Goal: Task Accomplishment & Management: Complete application form

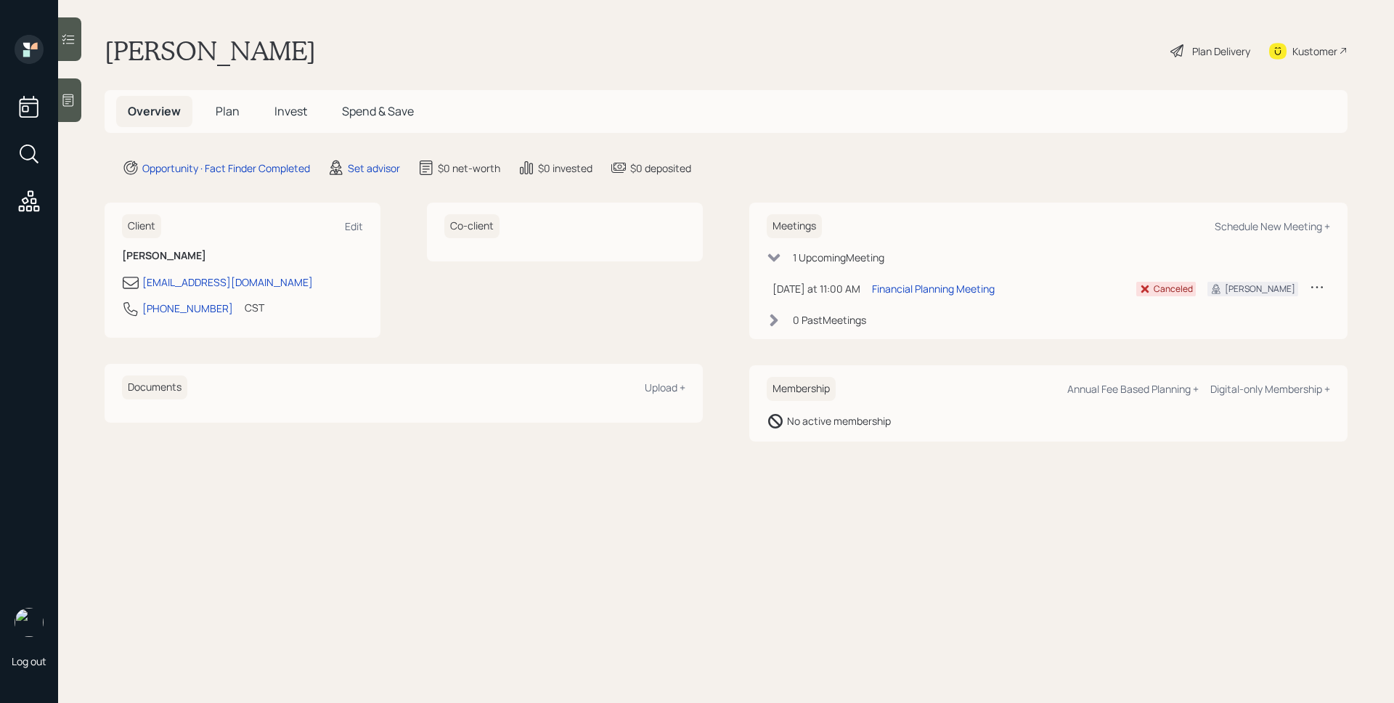
click at [374, 176] on main "[PERSON_NAME] Plan Delivery Kustomer Overview Plan Invest Spend & Save Opportun…" at bounding box center [726, 351] width 1336 height 703
click at [375, 171] on div "Set advisor" at bounding box center [374, 167] width 52 height 15
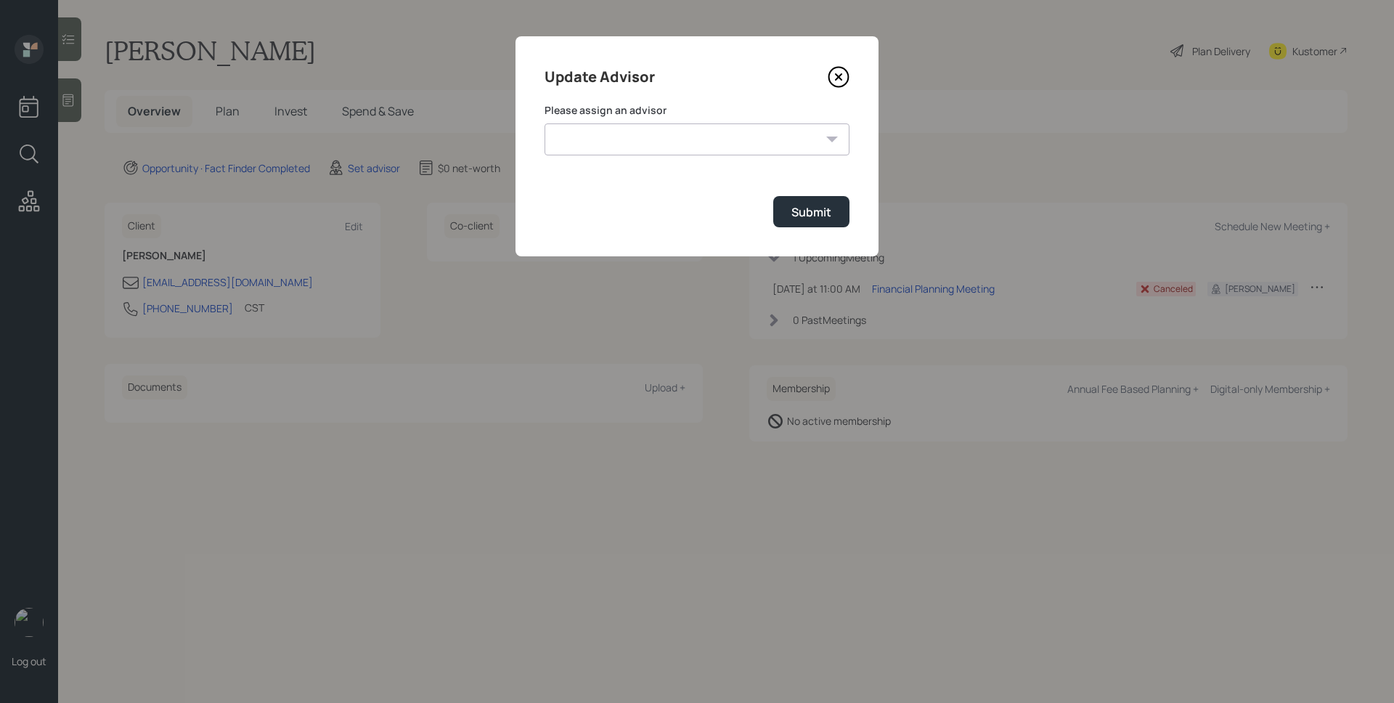
click at [670, 145] on select "[PERSON_NAME] [PERSON_NAME] [PERSON_NAME] [PERSON_NAME] End [PERSON_NAME] [PERS…" at bounding box center [697, 139] width 305 height 32
select select "d946c976-65aa-4529-ac9d-02c4f1114fc0"
click at [545, 123] on select "[PERSON_NAME] [PERSON_NAME] [PERSON_NAME] [PERSON_NAME] End [PERSON_NAME] [PERS…" at bounding box center [697, 139] width 305 height 32
click at [825, 220] on button "Submit" at bounding box center [811, 211] width 76 height 31
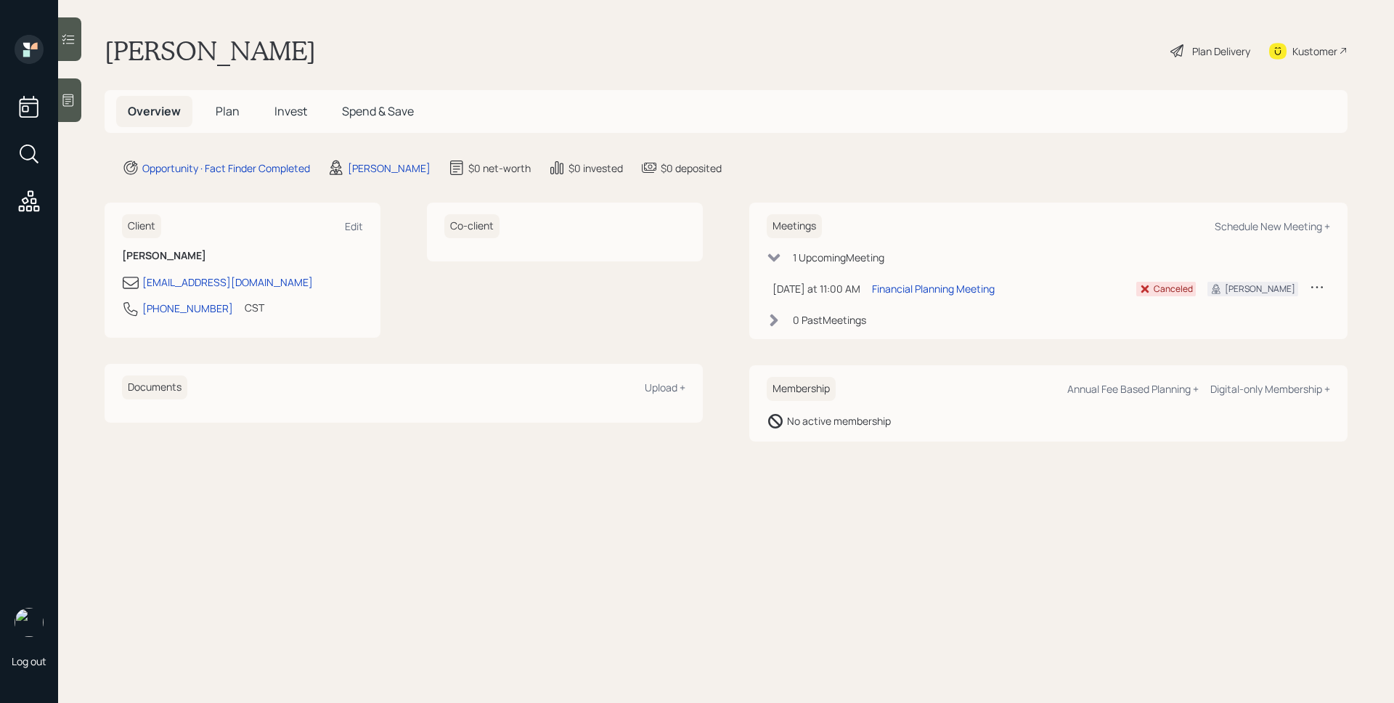
click at [76, 104] on icon at bounding box center [68, 100] width 15 height 15
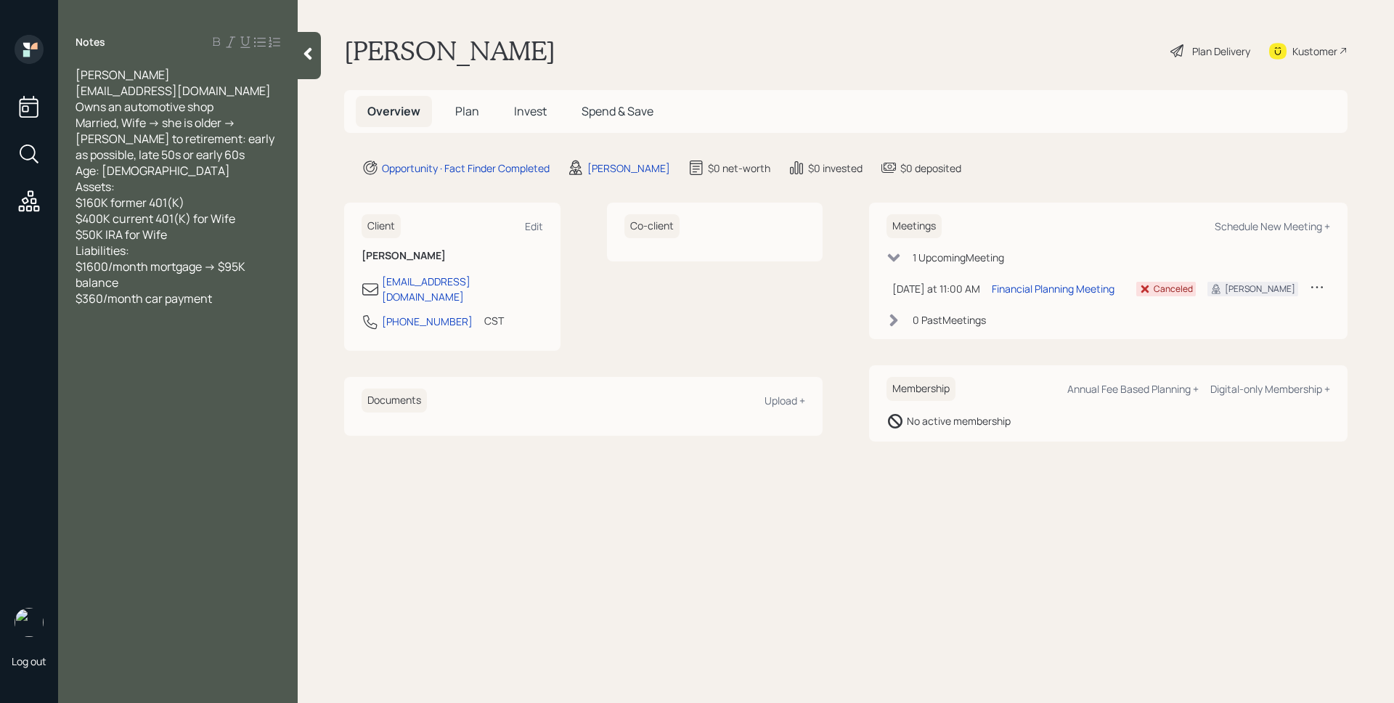
click at [473, 112] on span "Plan" at bounding box center [467, 111] width 24 height 16
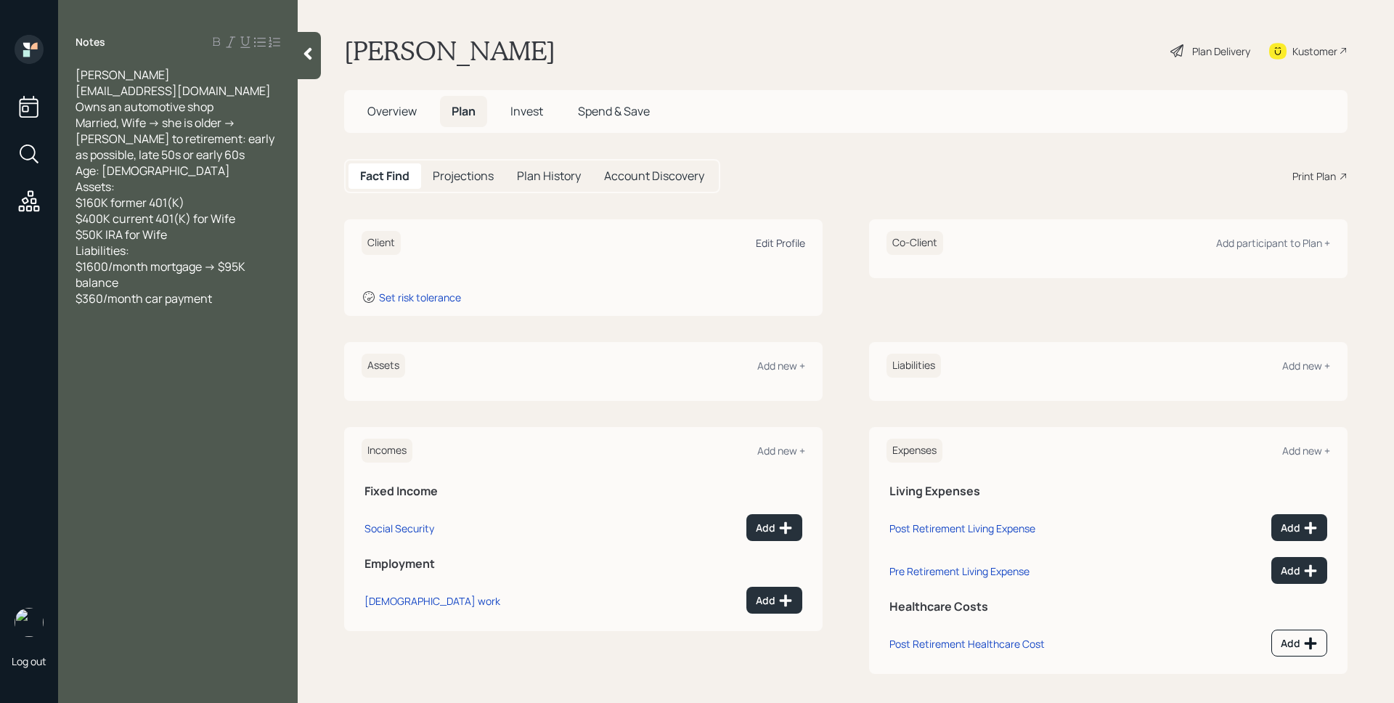
click at [778, 243] on div "Edit Profile" at bounding box center [780, 243] width 49 height 14
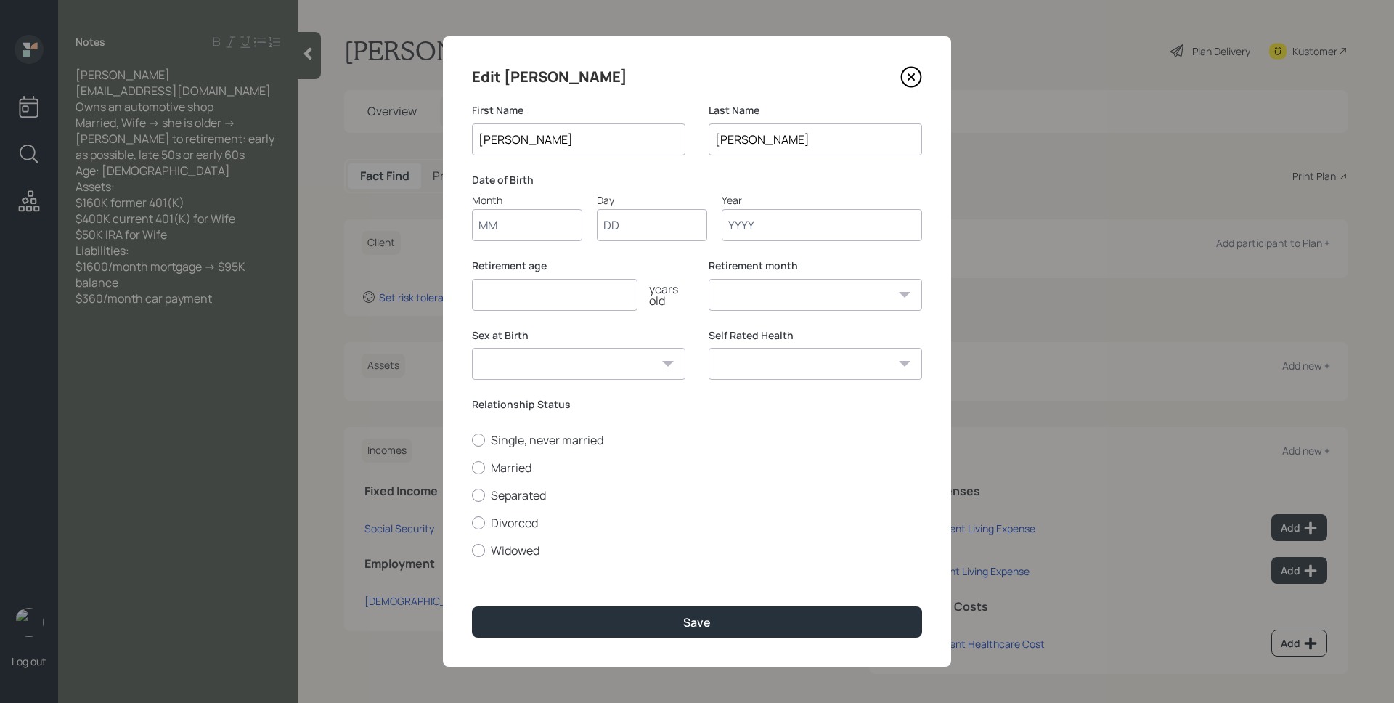
click at [553, 219] on input "Month" at bounding box center [527, 225] width 110 height 32
type input "01"
type input "1990"
select select "1"
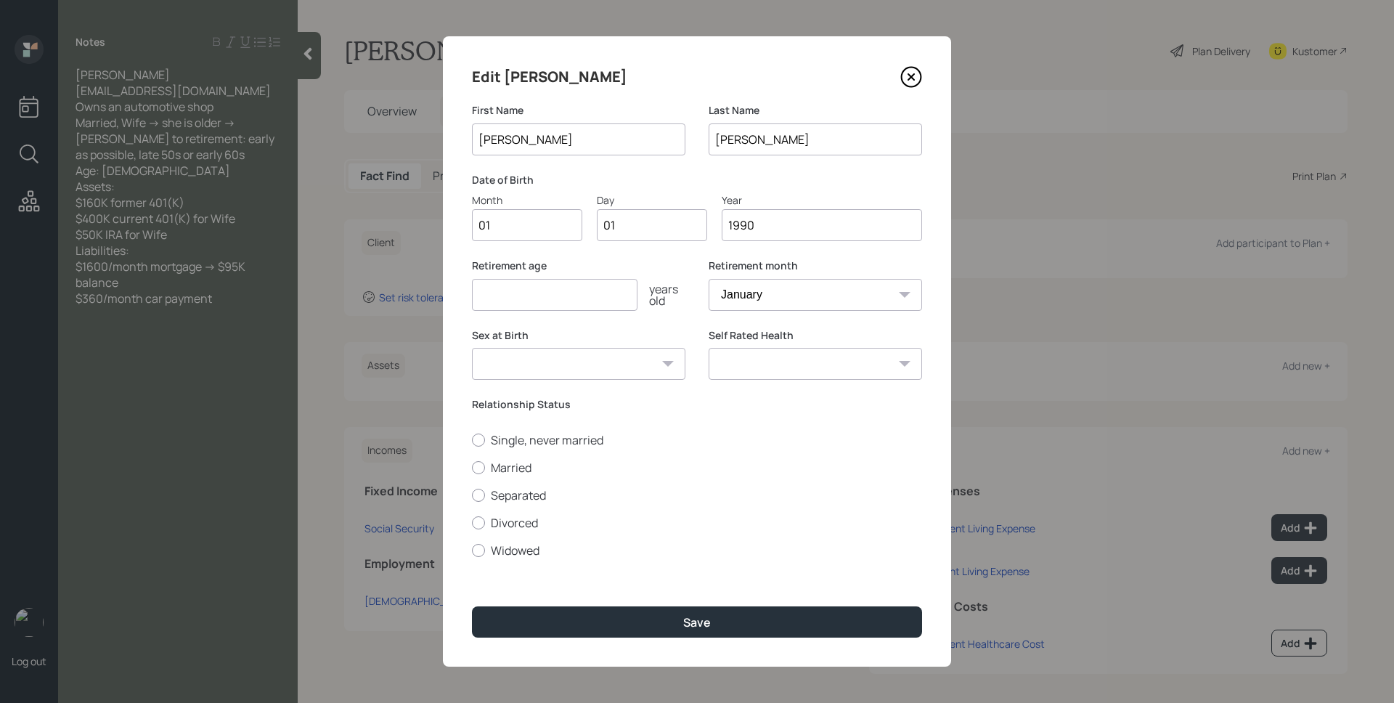
type input "1990"
type input "59"
click at [785, 296] on select "January February March April May June July August September October November De…" at bounding box center [815, 295] width 213 height 32
select select "7"
click at [709, 279] on select "January February March April May June July August September October November De…" at bounding box center [815, 295] width 213 height 32
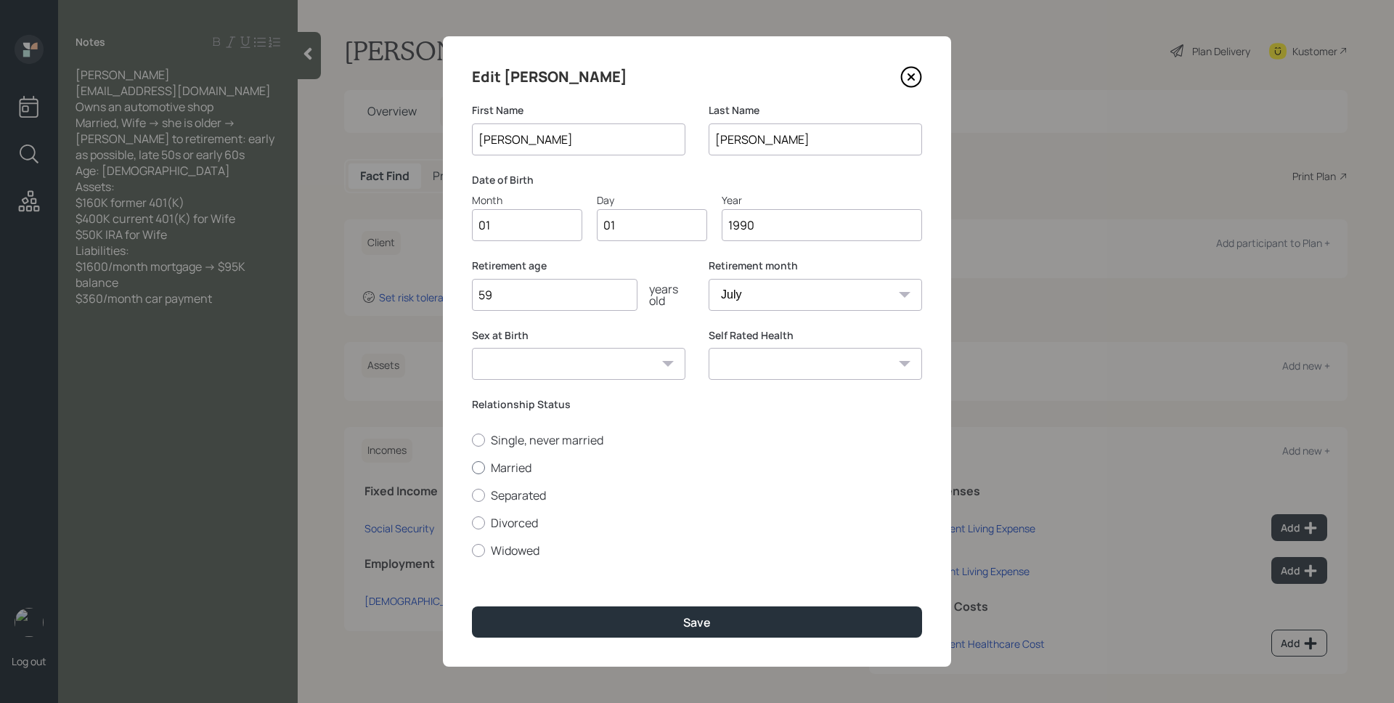
click at [528, 469] on label "Married" at bounding box center [697, 468] width 450 height 16
click at [472, 468] on input "Married" at bounding box center [471, 467] width 1 height 1
radio input "true"
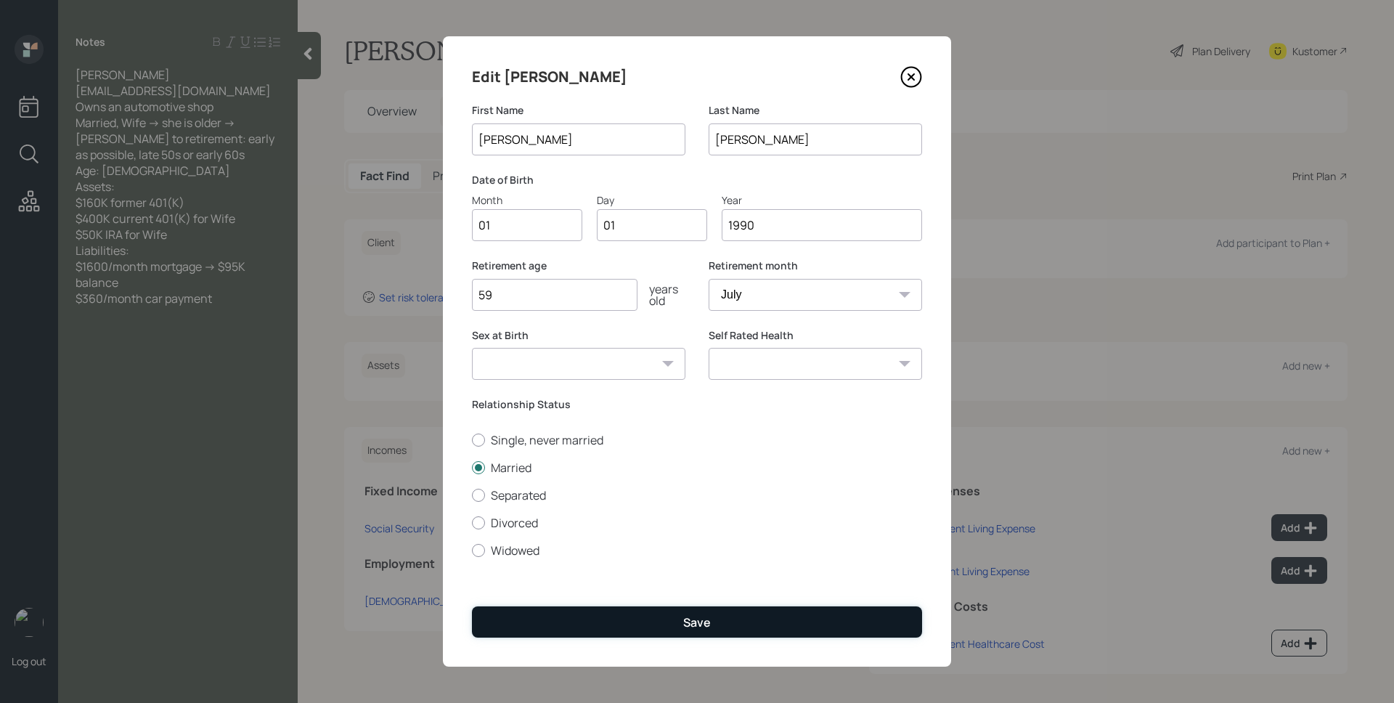
click at [652, 625] on button "Save" at bounding box center [697, 621] width 450 height 31
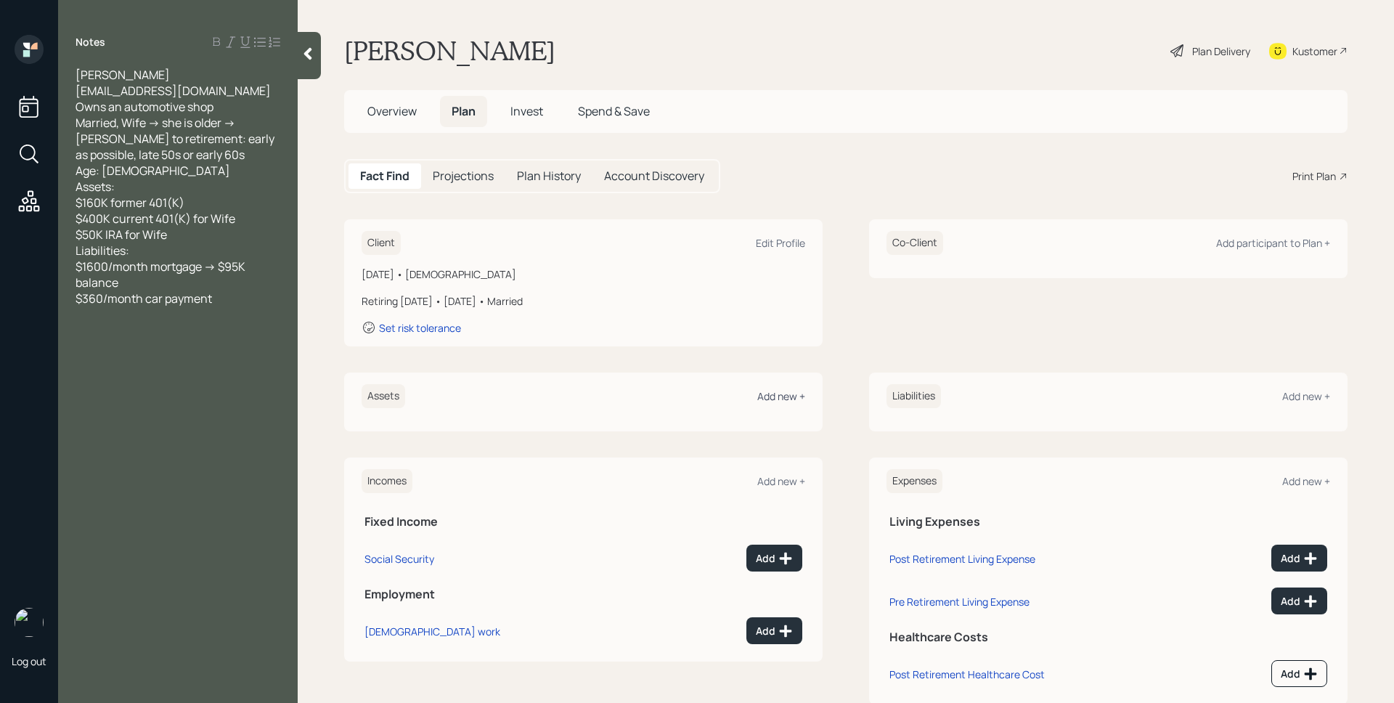
click at [785, 399] on div "Add new +" at bounding box center [781, 396] width 48 height 14
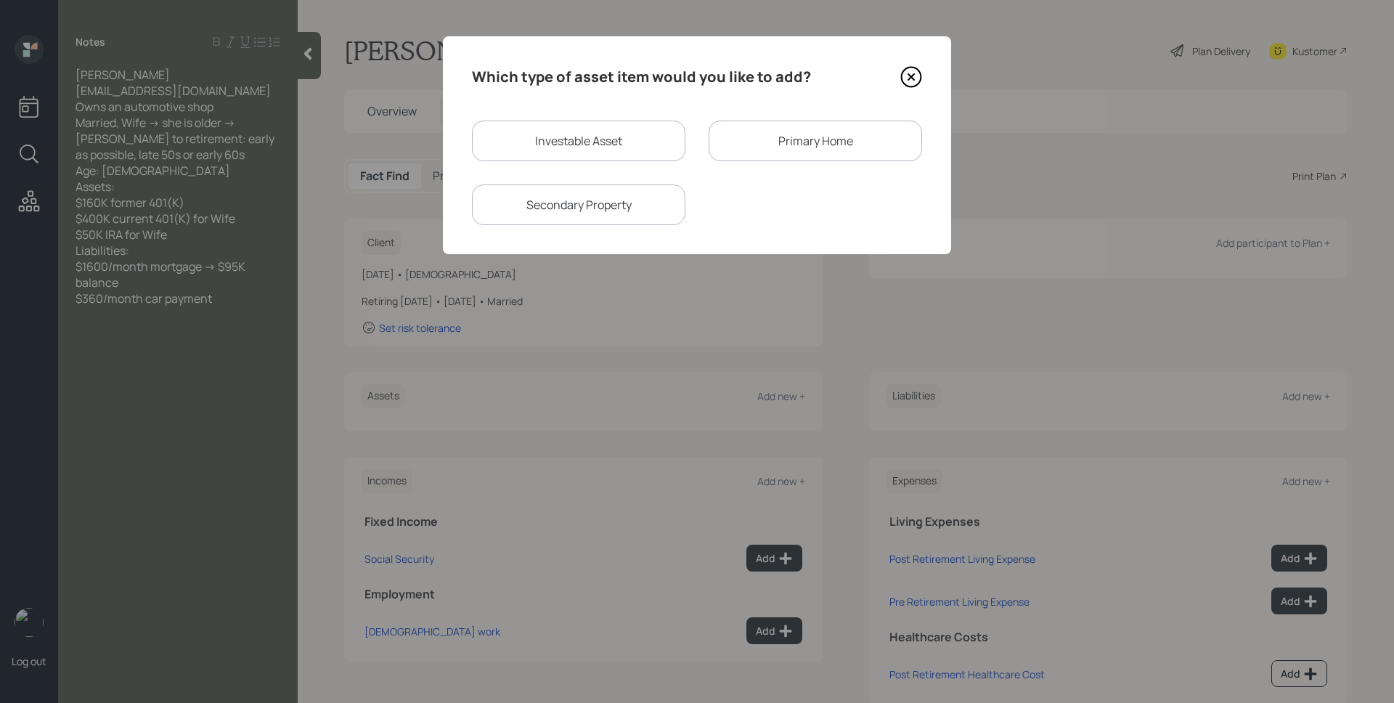
click at [552, 131] on div "Investable Asset" at bounding box center [578, 141] width 213 height 41
select select "taxable"
select select "balanced"
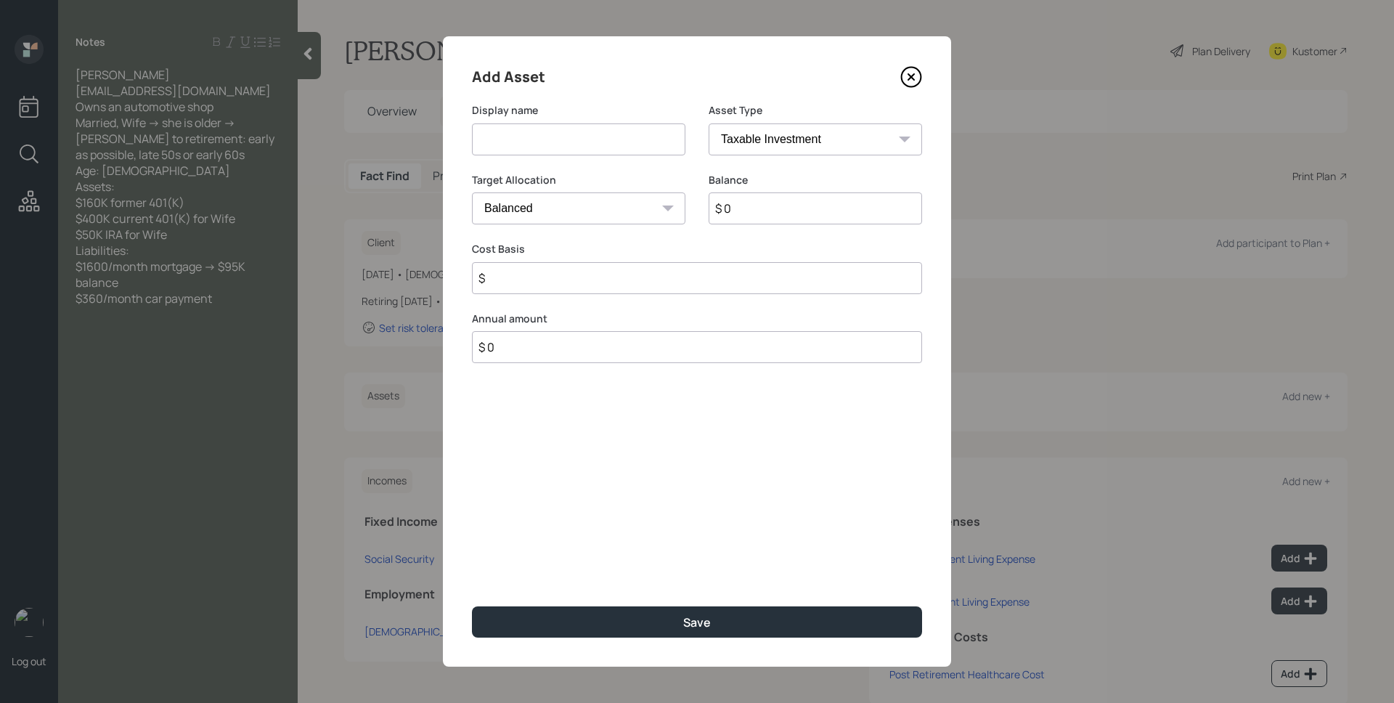
click at [553, 131] on input at bounding box center [578, 139] width 213 height 32
type input "Former 401k"
click at [759, 126] on select "SEP [PERSON_NAME] IRA 401(k) [PERSON_NAME] 401(k) 403(b) [PERSON_NAME] 403(b) 4…" at bounding box center [815, 139] width 213 height 32
select select "ira"
click at [709, 123] on select "SEP [PERSON_NAME] IRA 401(k) [PERSON_NAME] 401(k) 403(b) [PERSON_NAME] 403(b) 4…" at bounding box center [815, 139] width 213 height 32
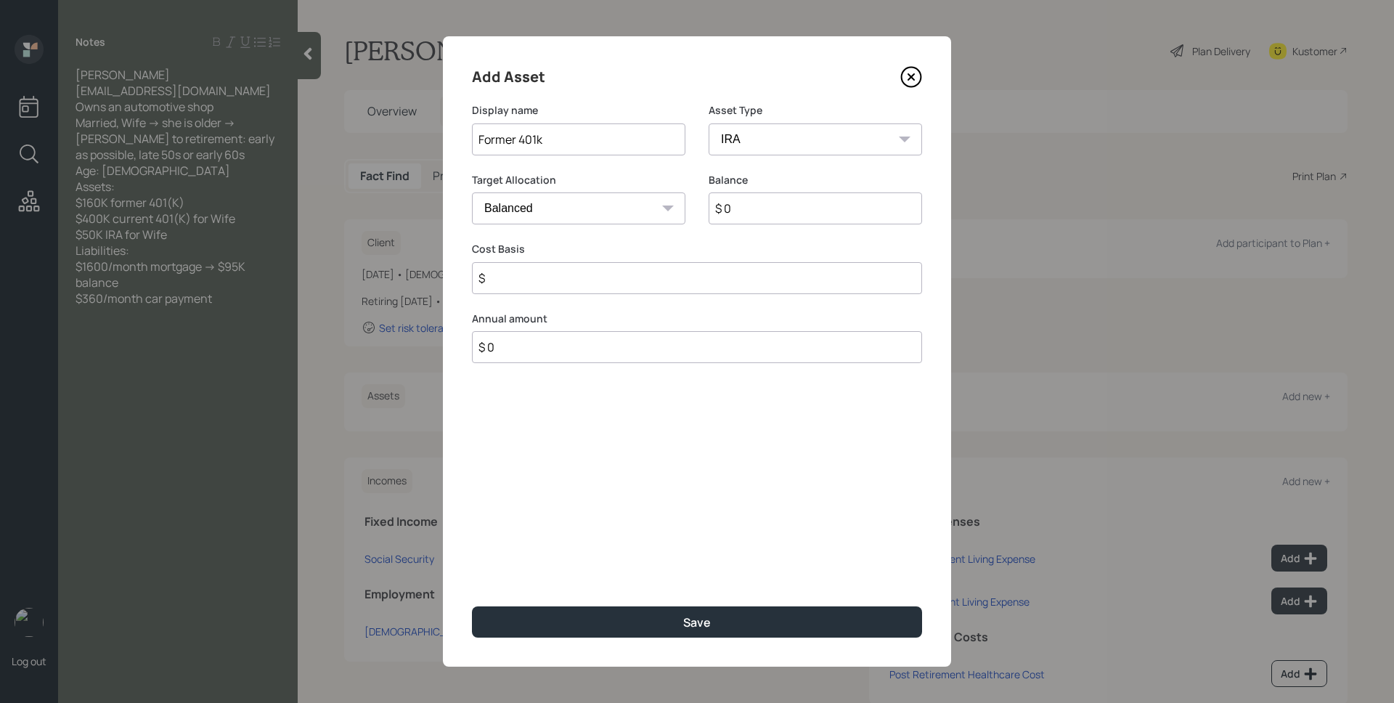
type input "$"
click at [776, 210] on input "$ 0" at bounding box center [815, 208] width 213 height 32
type input "$ 160,000"
type input "$ 0"
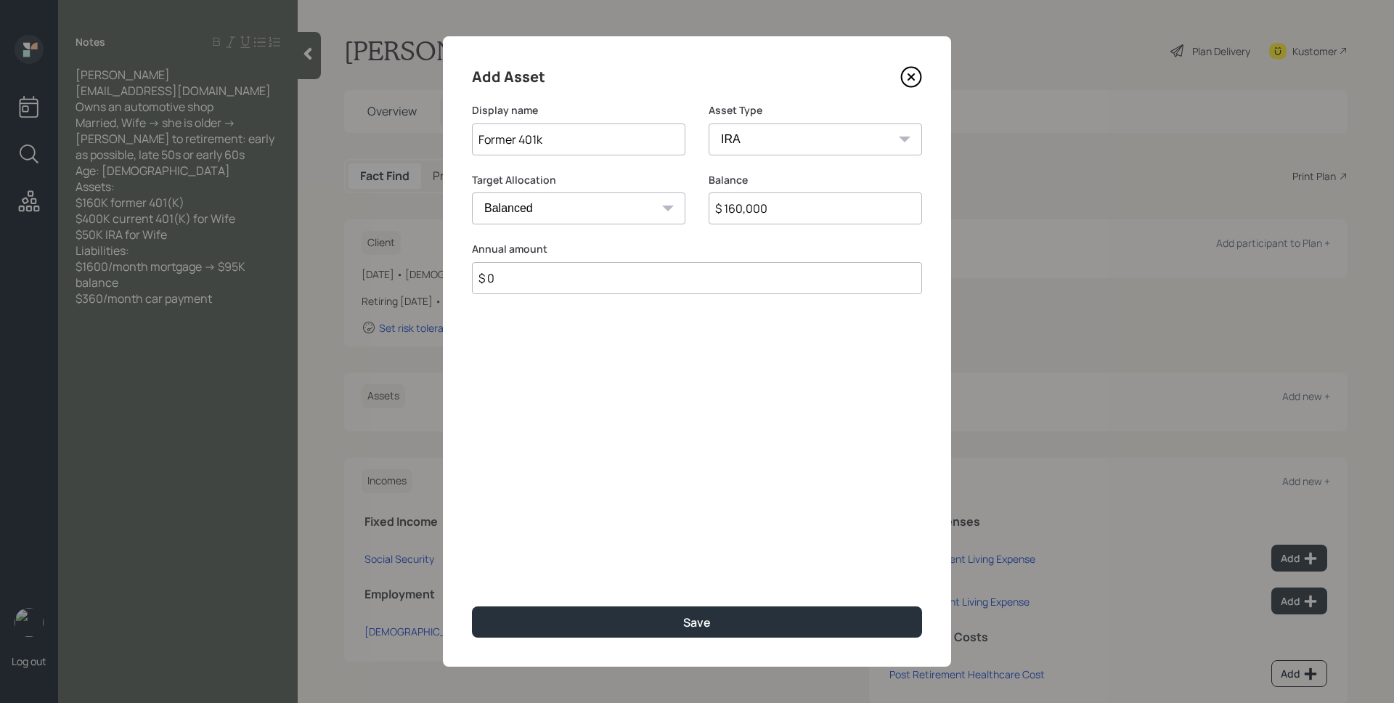
click at [472, 606] on button "Save" at bounding box center [697, 621] width 450 height 31
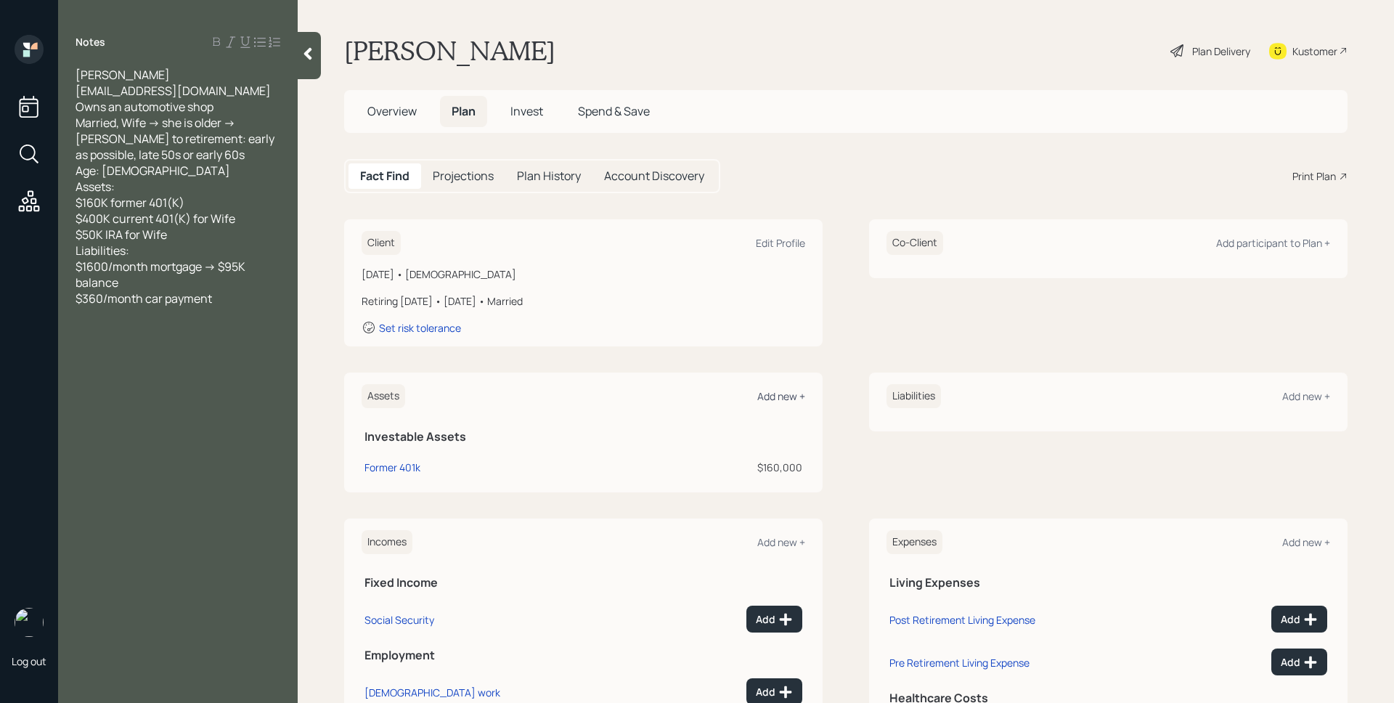
click at [784, 395] on div "Add new +" at bounding box center [781, 396] width 48 height 14
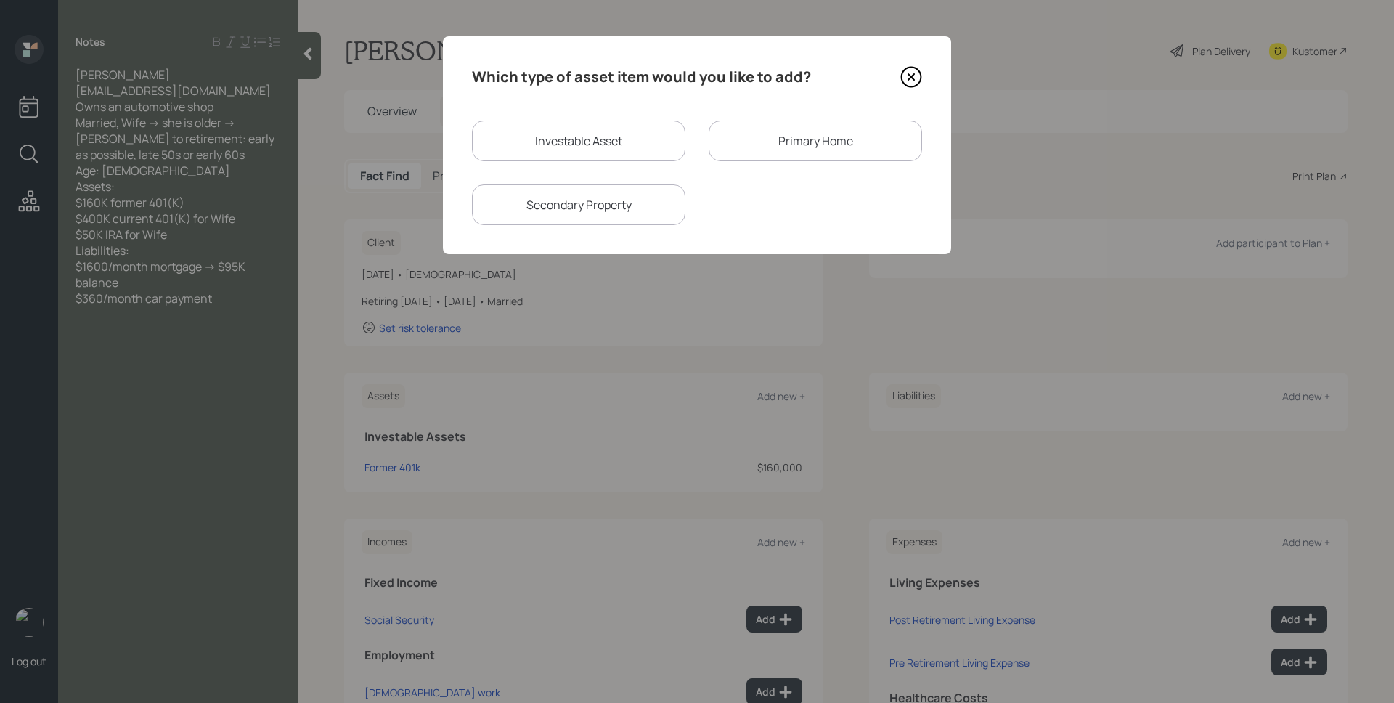
click at [594, 152] on div "Investable Asset" at bounding box center [578, 141] width 213 height 41
select select "taxable"
select select "balanced"
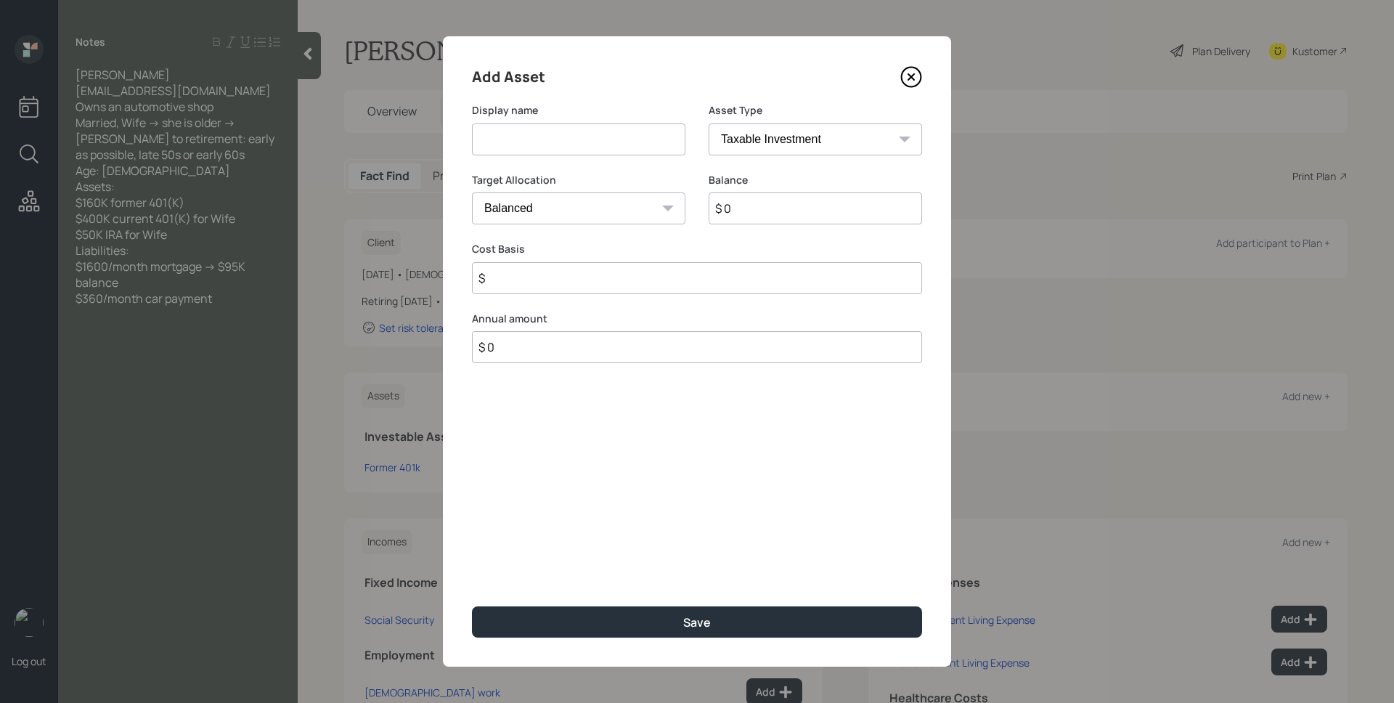
click at [588, 144] on input at bounding box center [578, 139] width 213 height 32
type input "401k"
click at [750, 139] on select "SEP [PERSON_NAME] IRA 401(k) [PERSON_NAME] 401(k) 403(b) [PERSON_NAME] 403(b) 4…" at bounding box center [815, 139] width 213 height 32
select select "company_sponsored"
click at [709, 123] on select "SEP [PERSON_NAME] IRA 401(k) [PERSON_NAME] 401(k) 403(b) [PERSON_NAME] 403(b) 4…" at bounding box center [815, 139] width 213 height 32
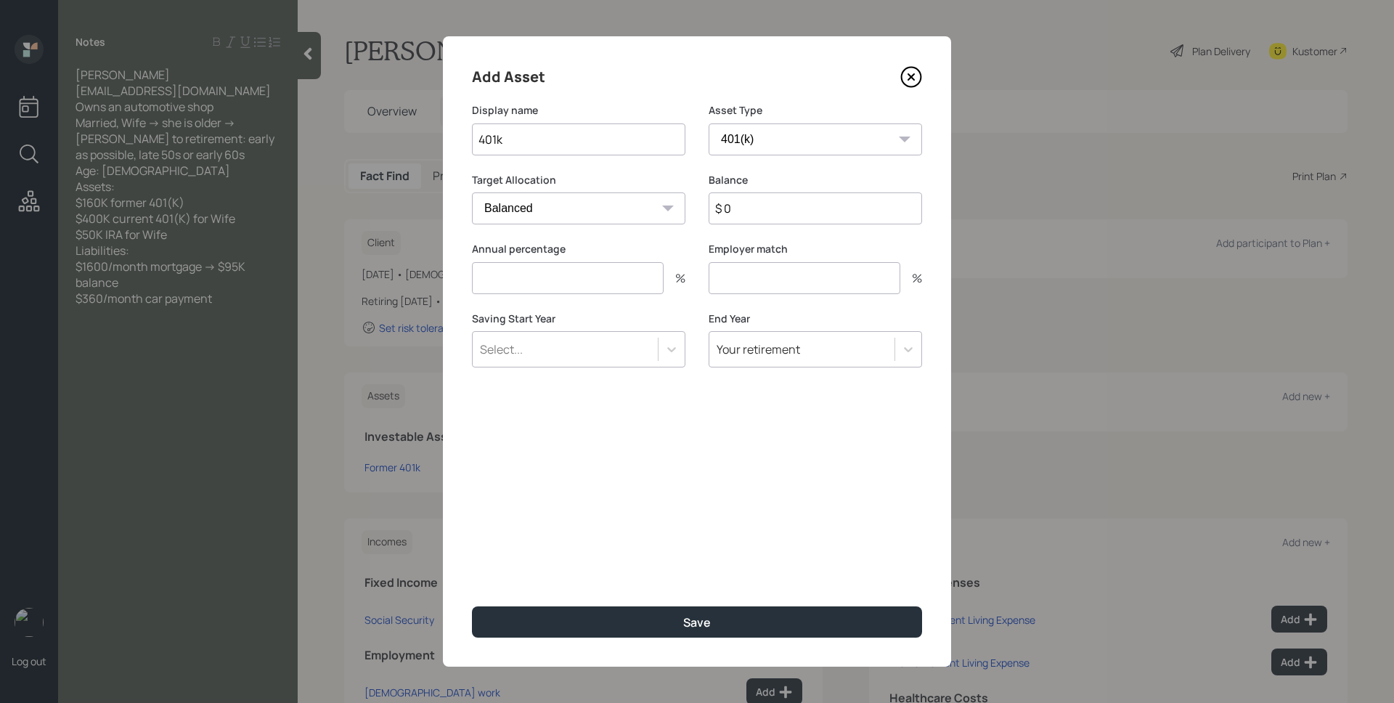
click at [746, 217] on input "$ 0" at bounding box center [815, 208] width 213 height 32
type input "$ 400,000"
type input "0"
click at [472, 606] on button "Save" at bounding box center [697, 621] width 450 height 31
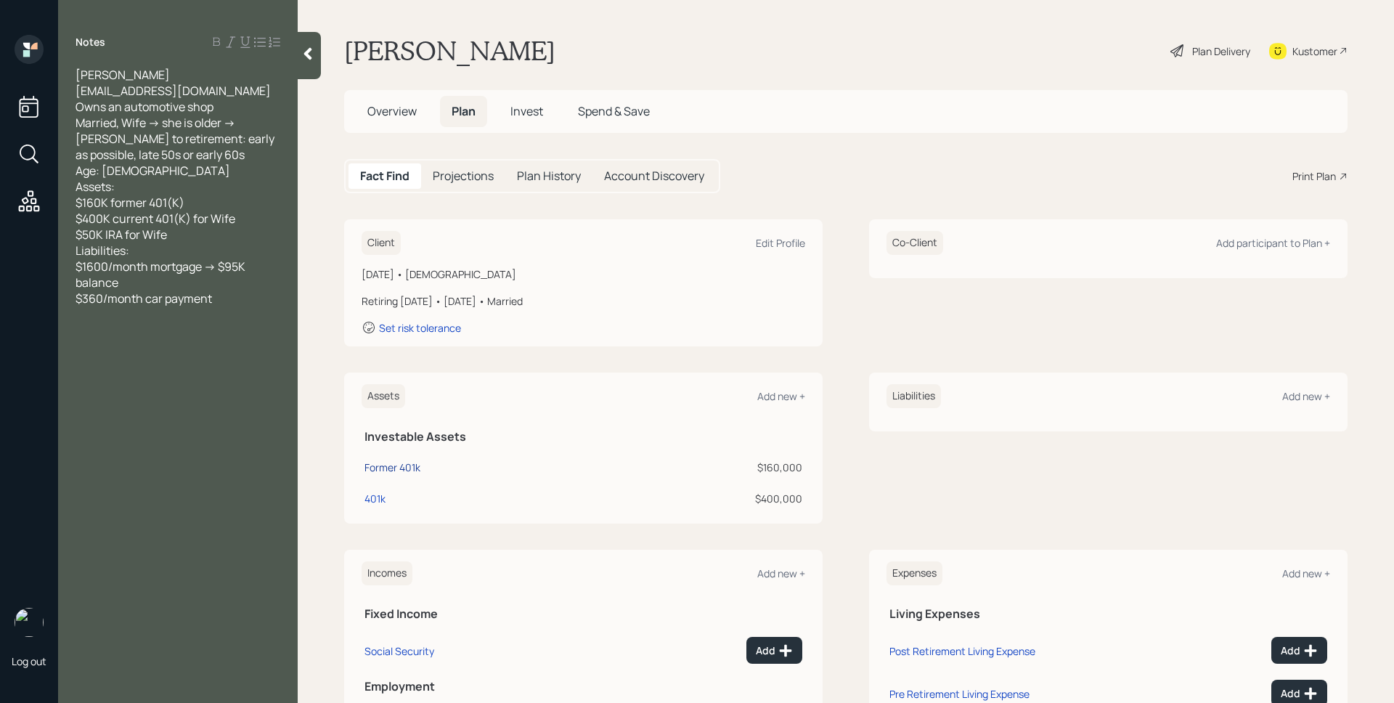
click at [412, 464] on div "Former 401k" at bounding box center [393, 467] width 56 height 15
select select "ira"
select select "balanced"
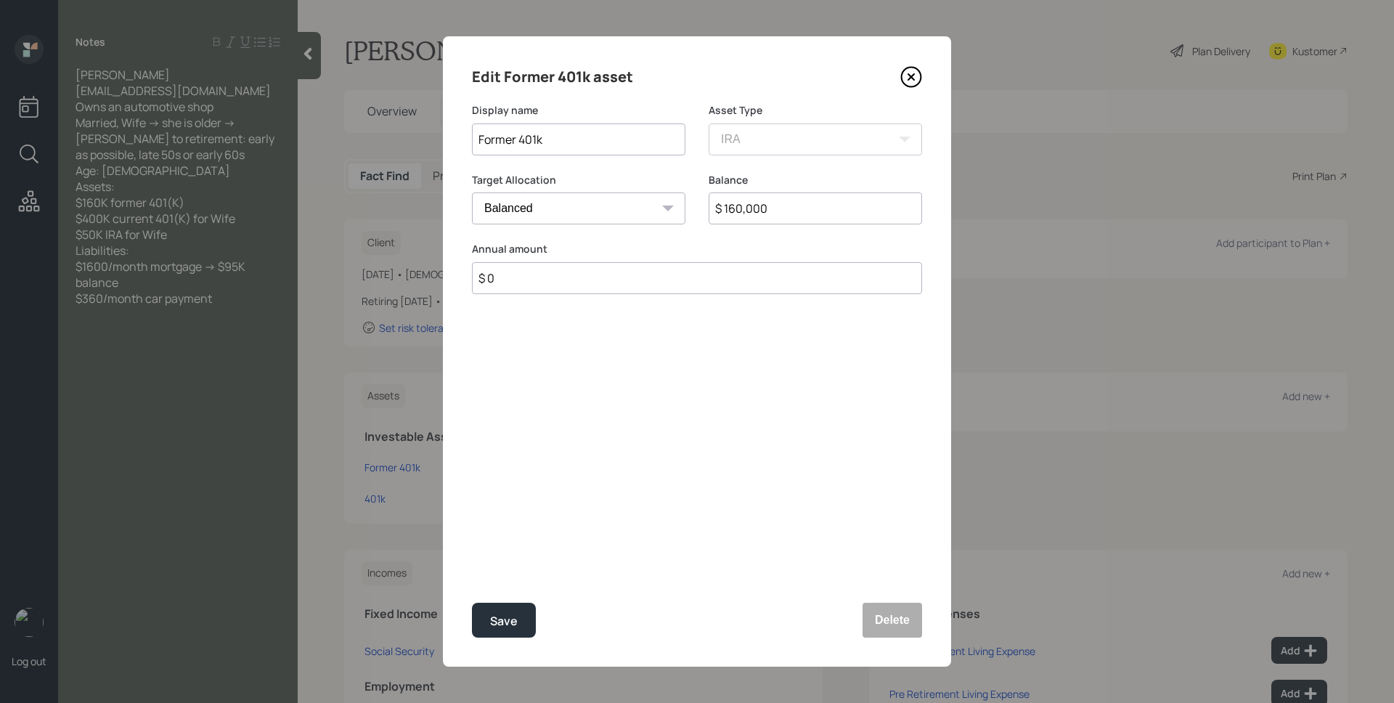
click at [477, 137] on input "Former 401k" at bounding box center [578, 139] width 213 height 32
type input "[PERSON_NAME]'s Former 401k"
click at [500, 609] on button "Save" at bounding box center [504, 620] width 64 height 35
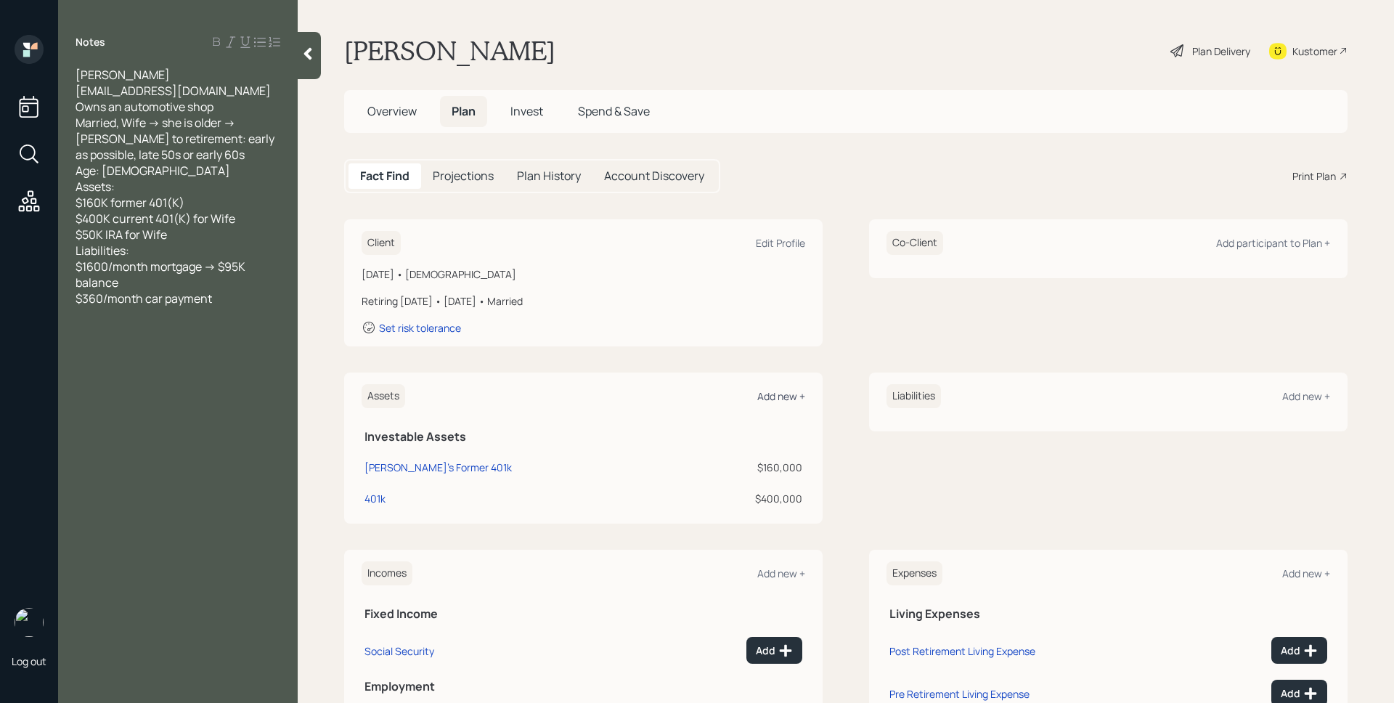
click at [781, 395] on div "Add new +" at bounding box center [781, 396] width 48 height 14
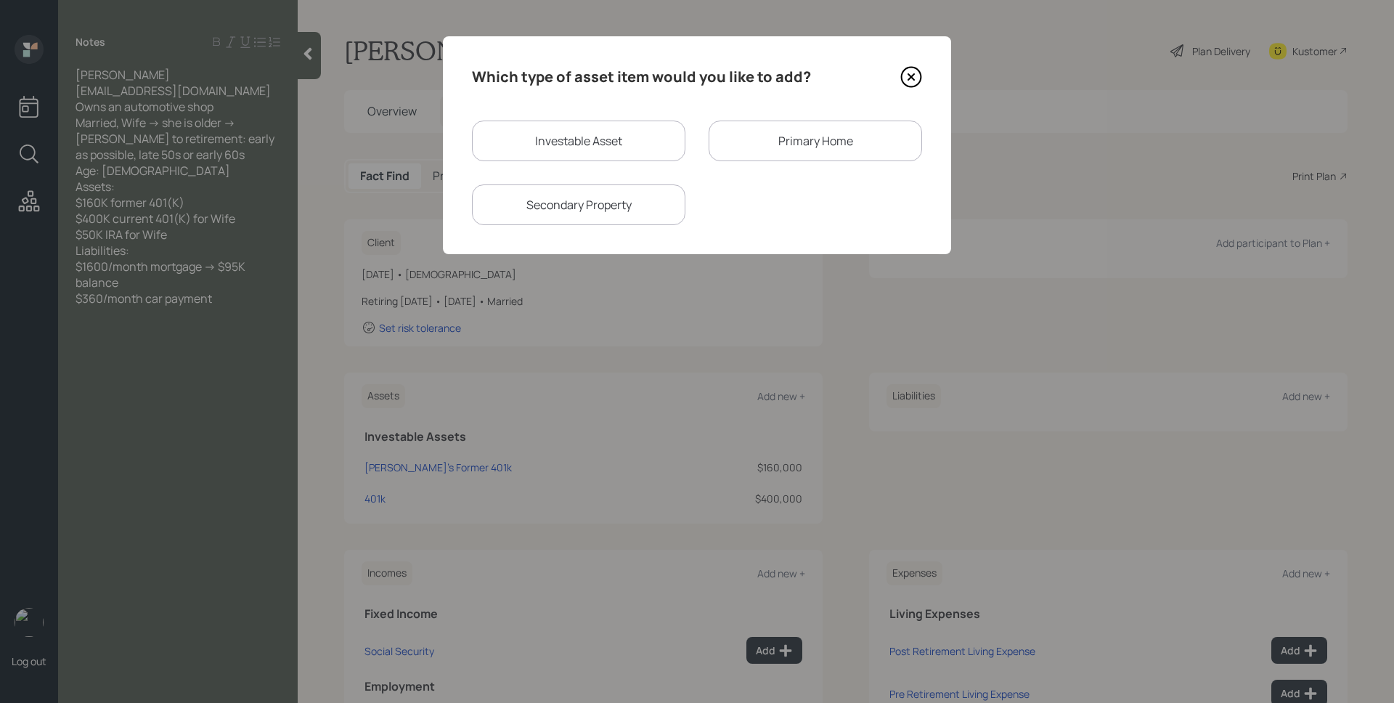
click at [611, 168] on div "Investable Asset Primary Home Secondary Property" at bounding box center [697, 173] width 450 height 105
click at [603, 142] on div "Investable Asset" at bounding box center [578, 141] width 213 height 41
select select "taxable"
select select "balanced"
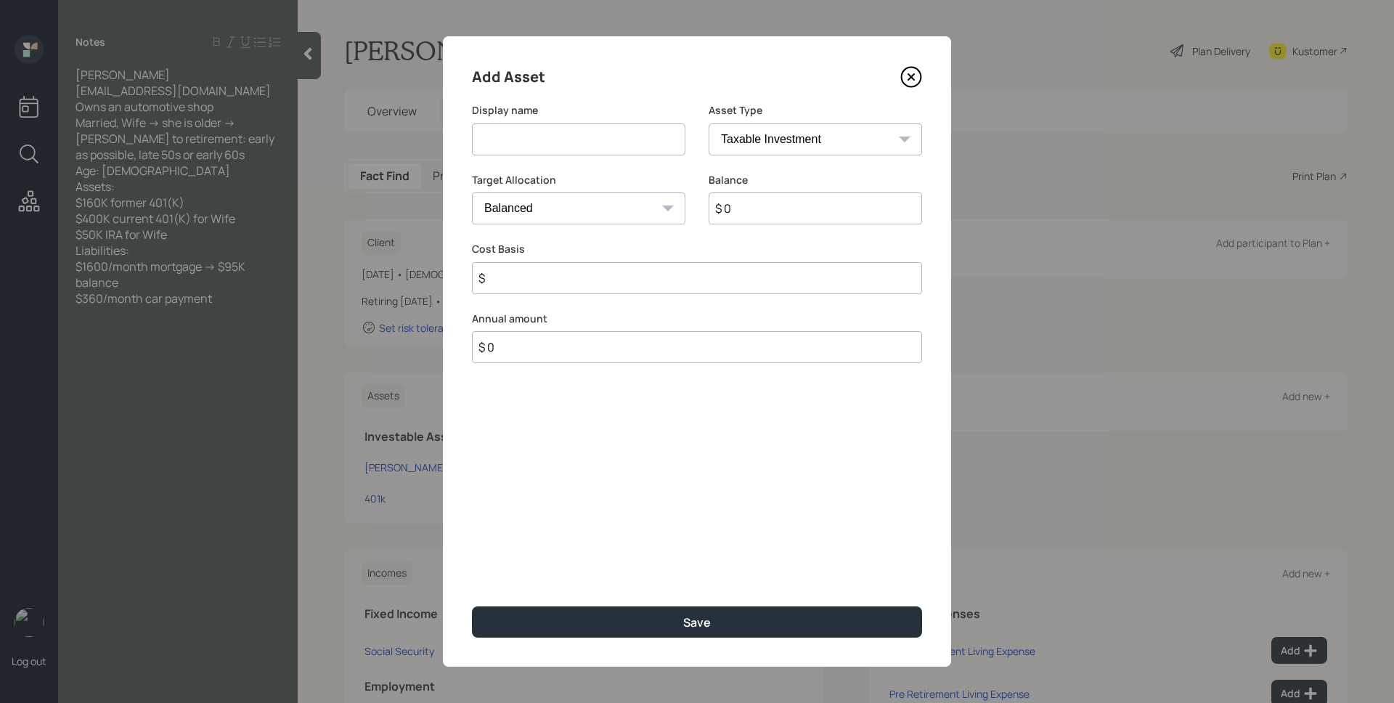
click at [598, 137] on input at bounding box center [578, 139] width 213 height 32
type input "IRA"
click at [778, 121] on div "Asset Type SEP [PERSON_NAME] IRA 401(k) [PERSON_NAME] 401(k) 403(b) [PERSON_NAM…" at bounding box center [815, 129] width 213 height 52
click at [785, 143] on select "SEP [PERSON_NAME] IRA 401(k) [PERSON_NAME] 401(k) 403(b) [PERSON_NAME] 403(b) 4…" at bounding box center [815, 139] width 213 height 32
select select "ira"
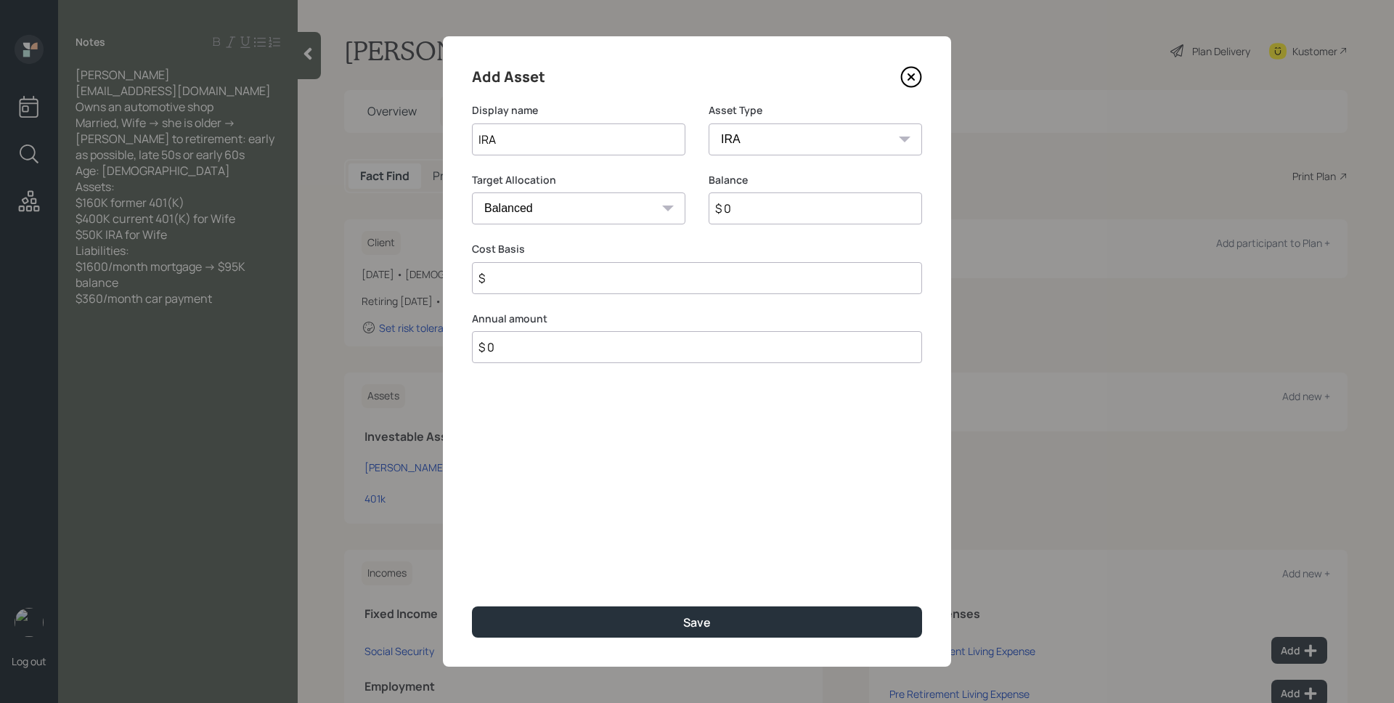
click at [709, 123] on select "SEP [PERSON_NAME] IRA 401(k) [PERSON_NAME] 401(k) 403(b) [PERSON_NAME] 403(b) 4…" at bounding box center [815, 139] width 213 height 32
type input "$"
click at [776, 213] on input "$ 0" at bounding box center [815, 208] width 213 height 32
type input "$ 50,000"
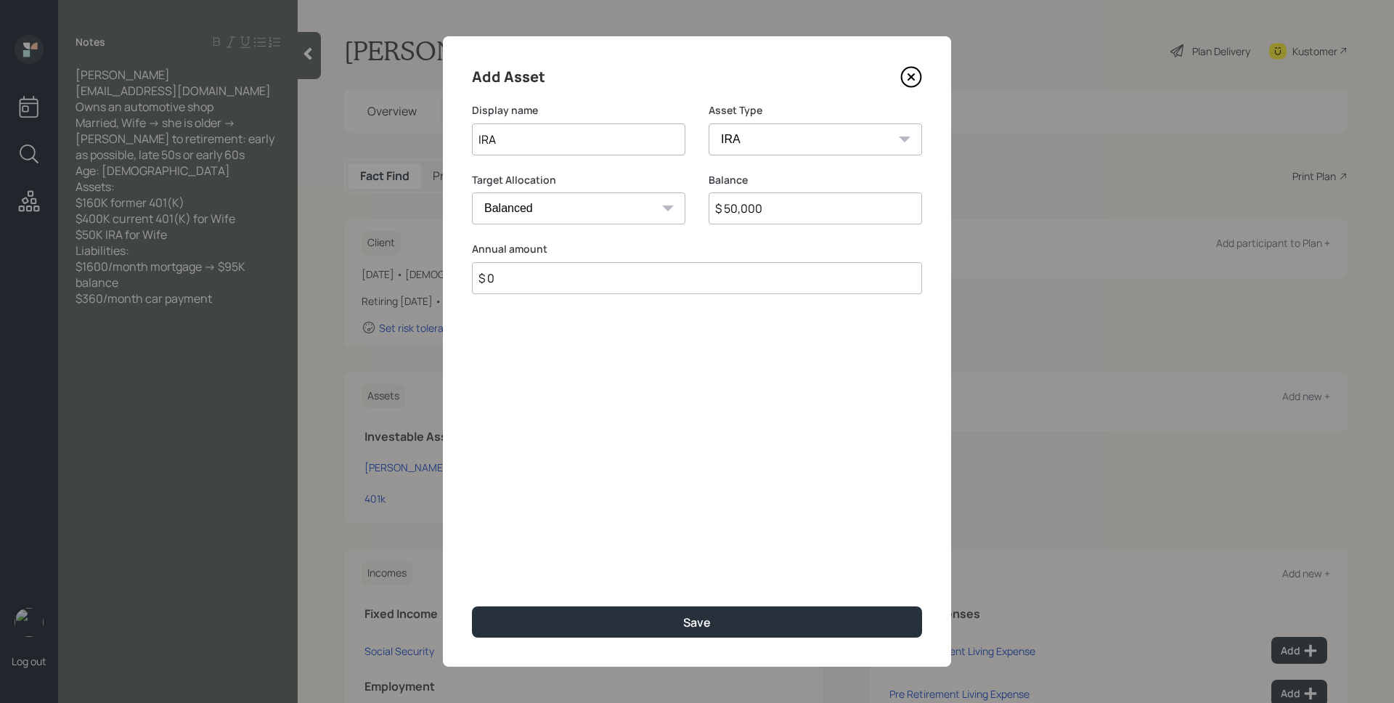
type input "$ 0"
click at [472, 606] on button "Save" at bounding box center [697, 621] width 450 height 31
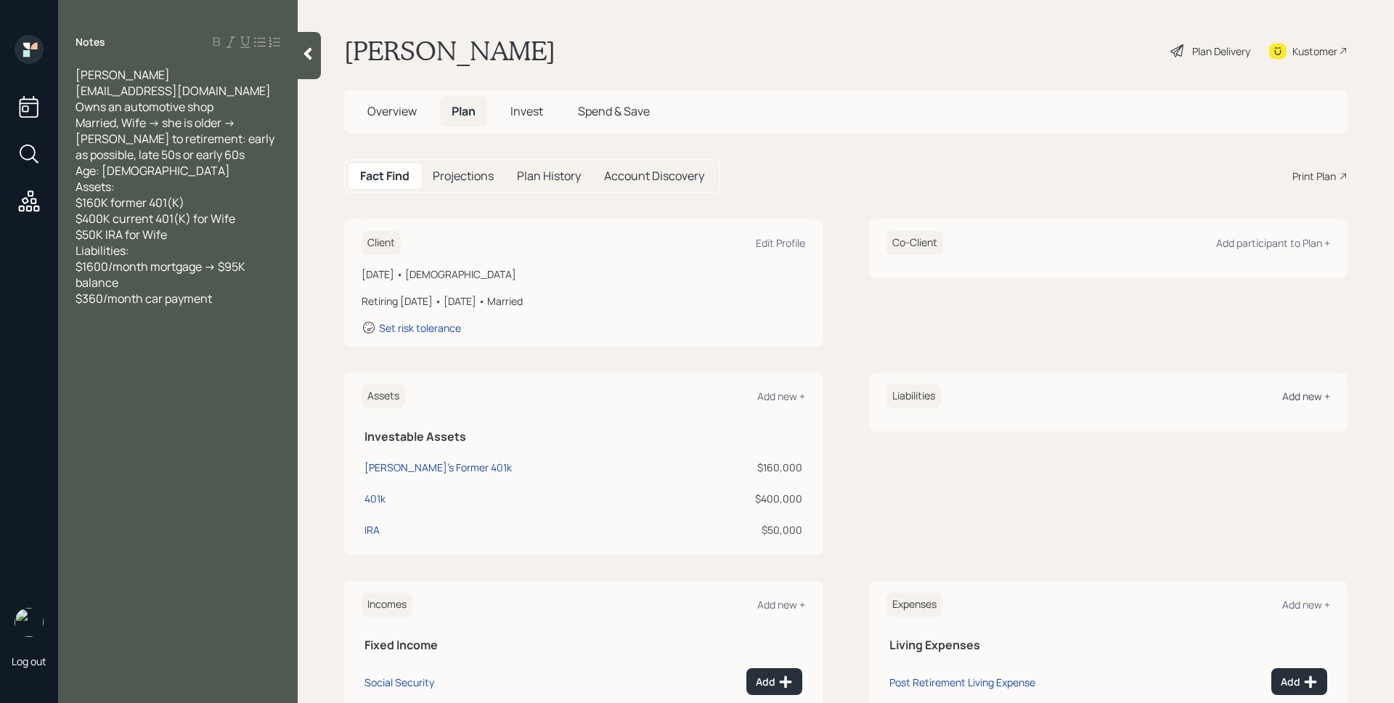
click at [1282, 394] on div "Add new +" at bounding box center [1306, 396] width 48 height 14
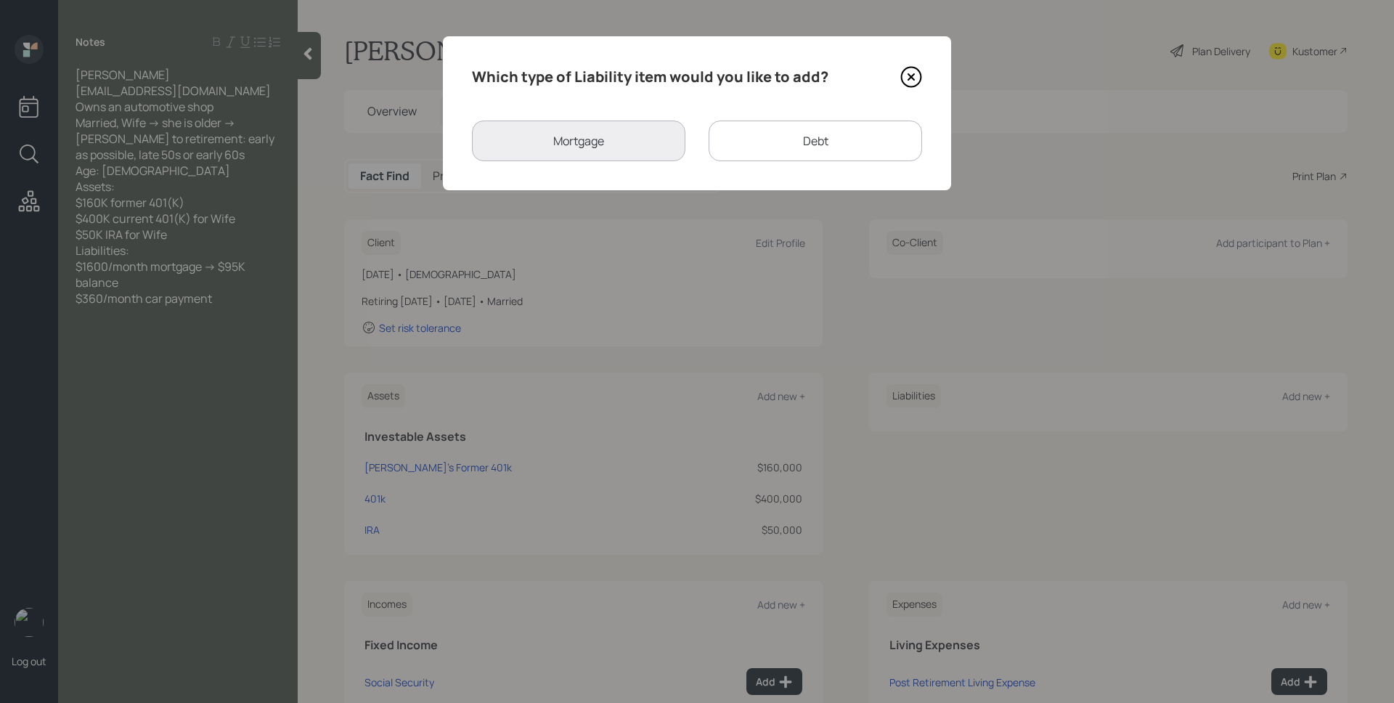
click at [910, 81] on icon at bounding box center [911, 77] width 22 height 22
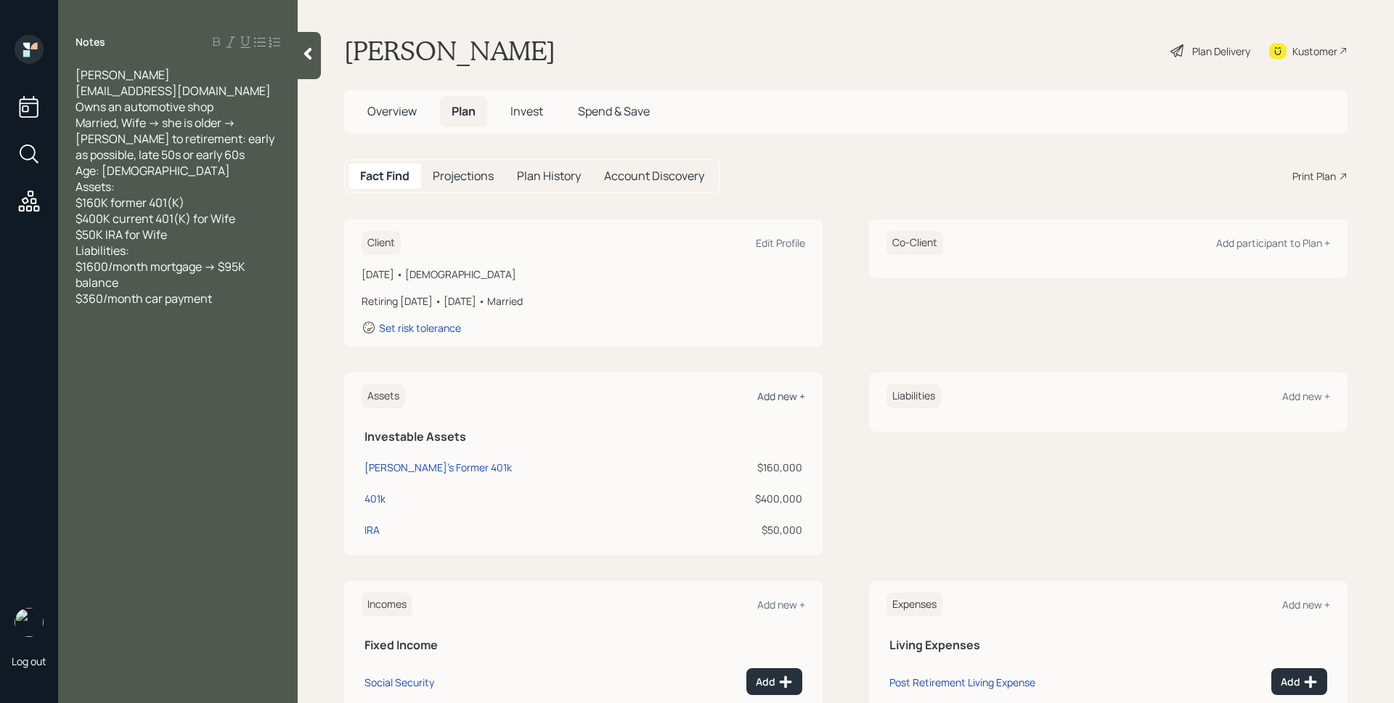
click at [777, 393] on div "Add new +" at bounding box center [781, 396] width 48 height 14
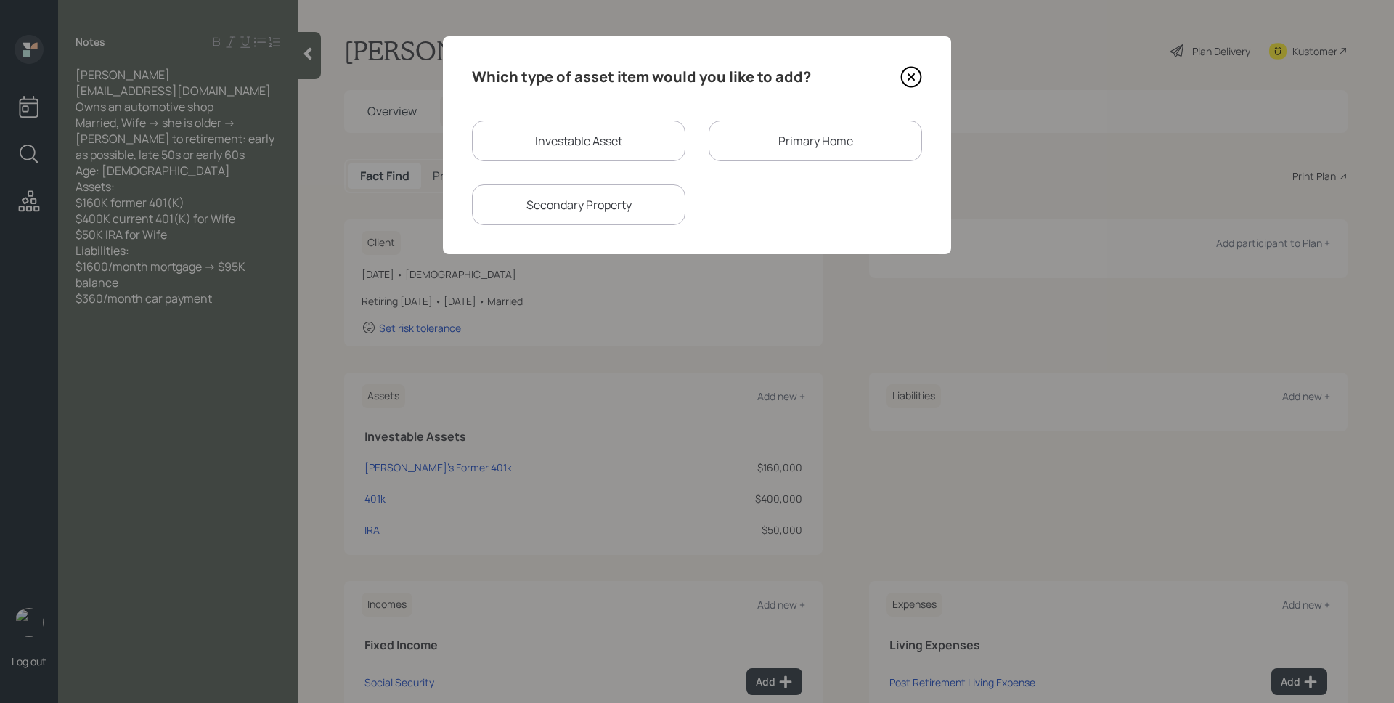
click at [777, 140] on div "Primary Home" at bounding box center [815, 141] width 213 height 41
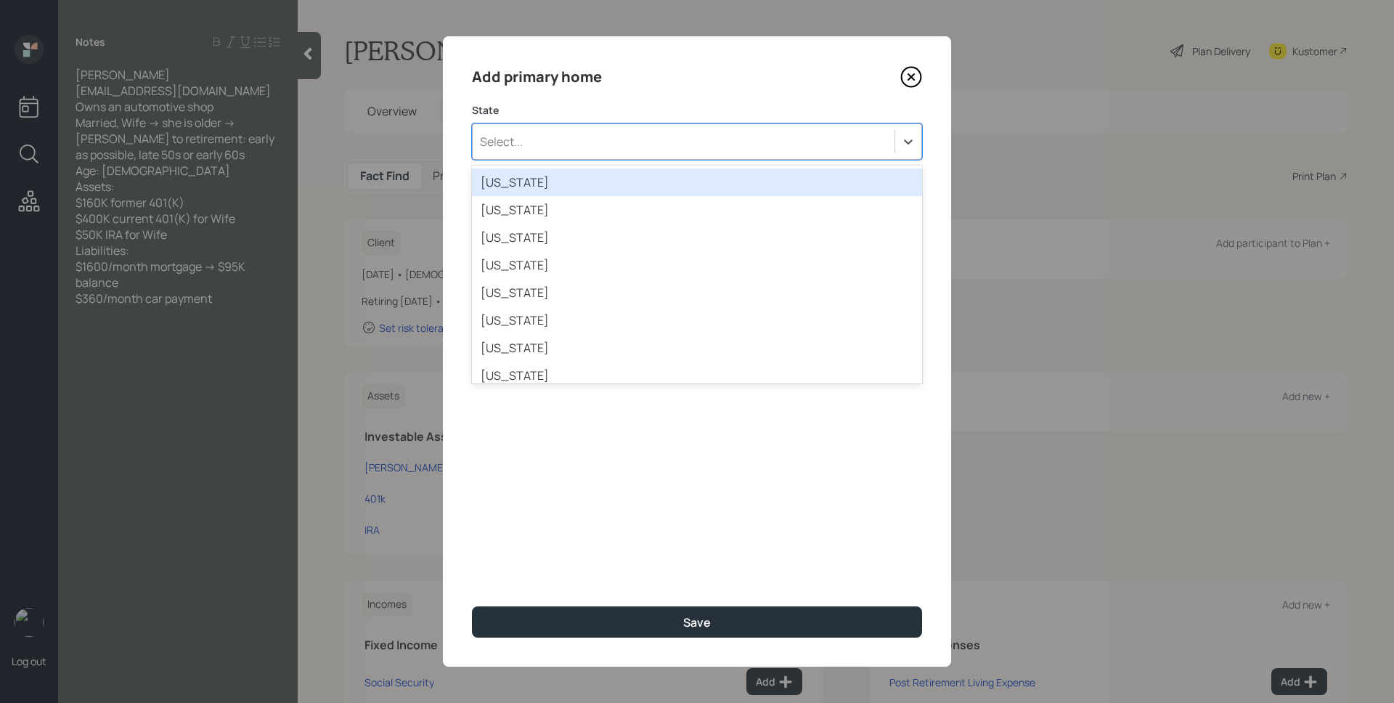
click at [637, 142] on div "Select..." at bounding box center [684, 141] width 422 height 25
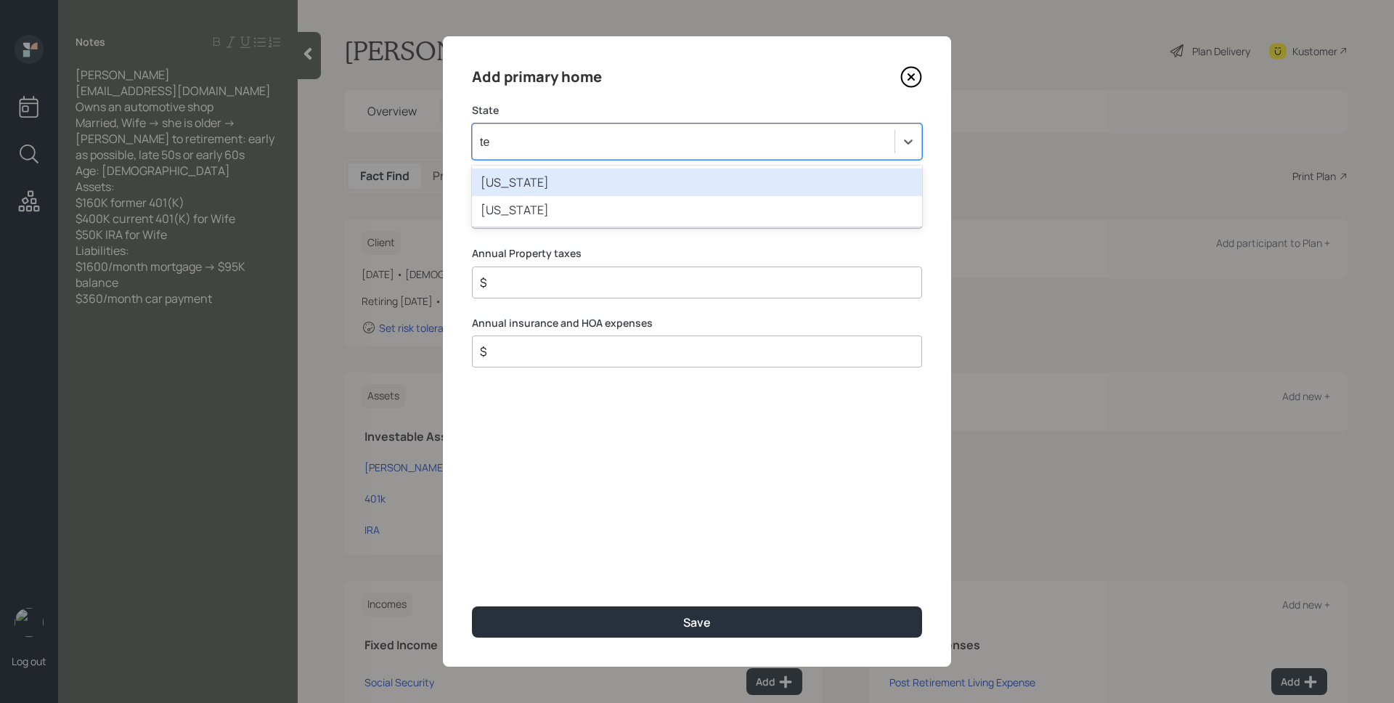
type input "tex"
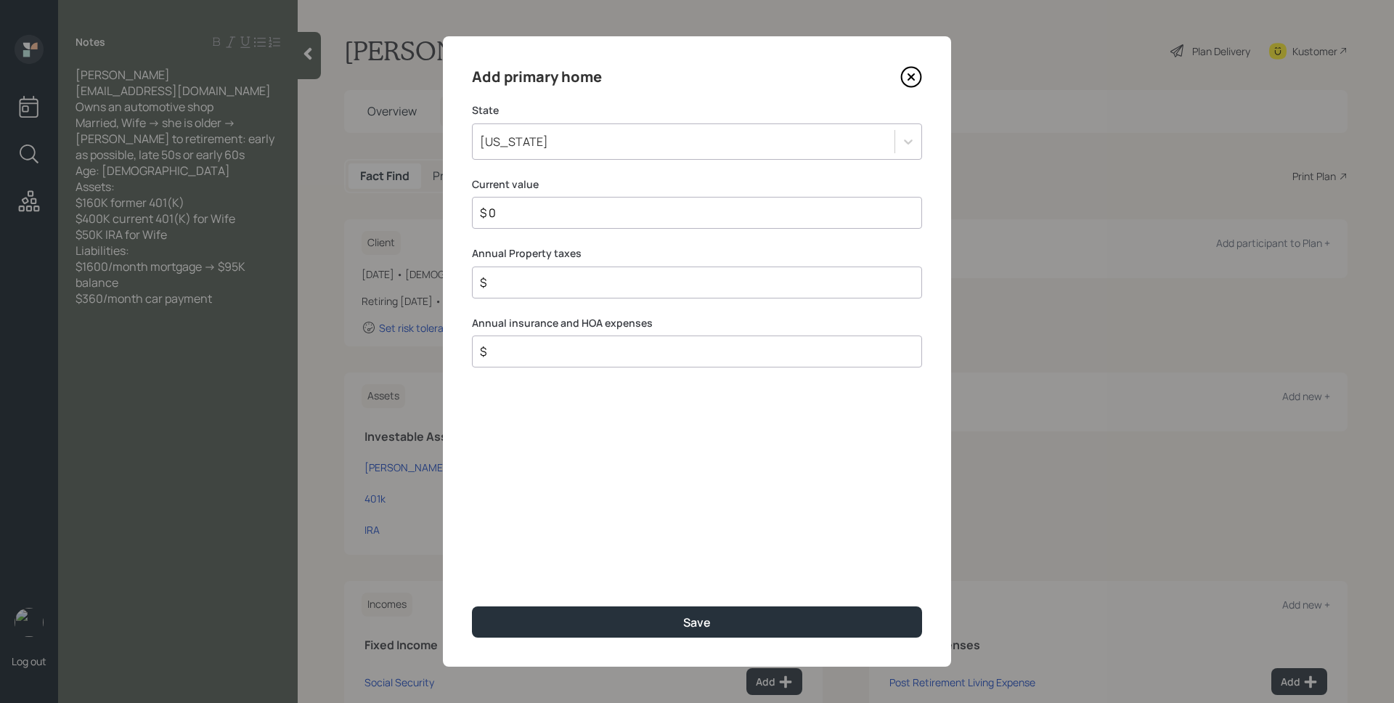
type input "$ 0"
click at [472, 606] on button "Save" at bounding box center [697, 621] width 450 height 31
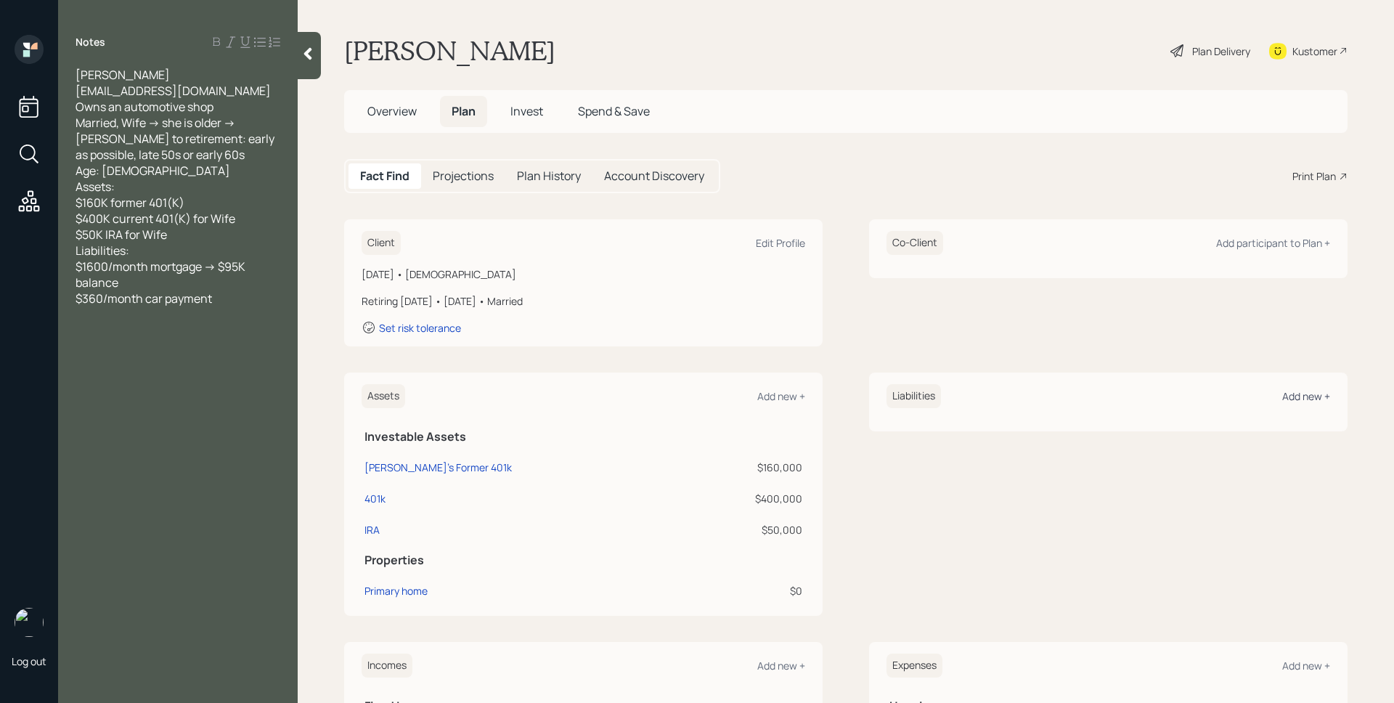
click at [1306, 399] on div "Add new +" at bounding box center [1306, 396] width 48 height 14
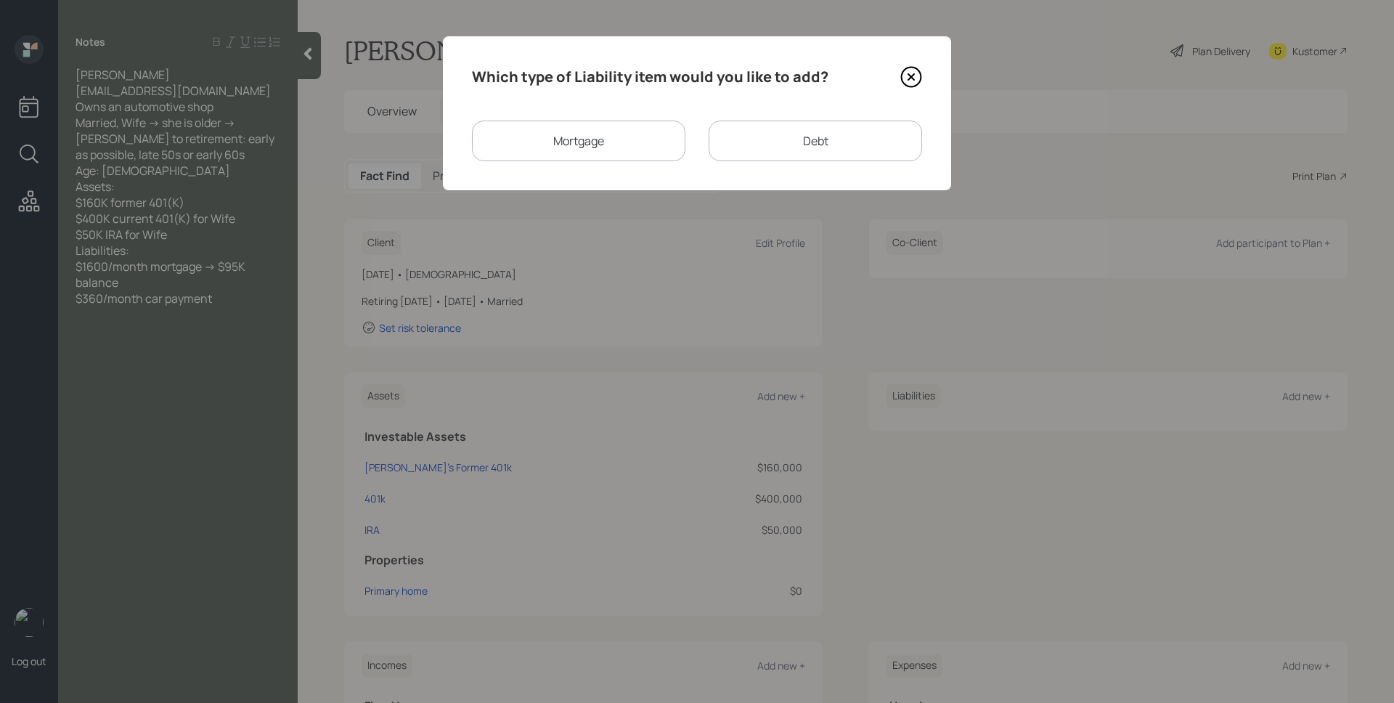
click at [624, 137] on div "Mortgage" at bounding box center [578, 141] width 213 height 41
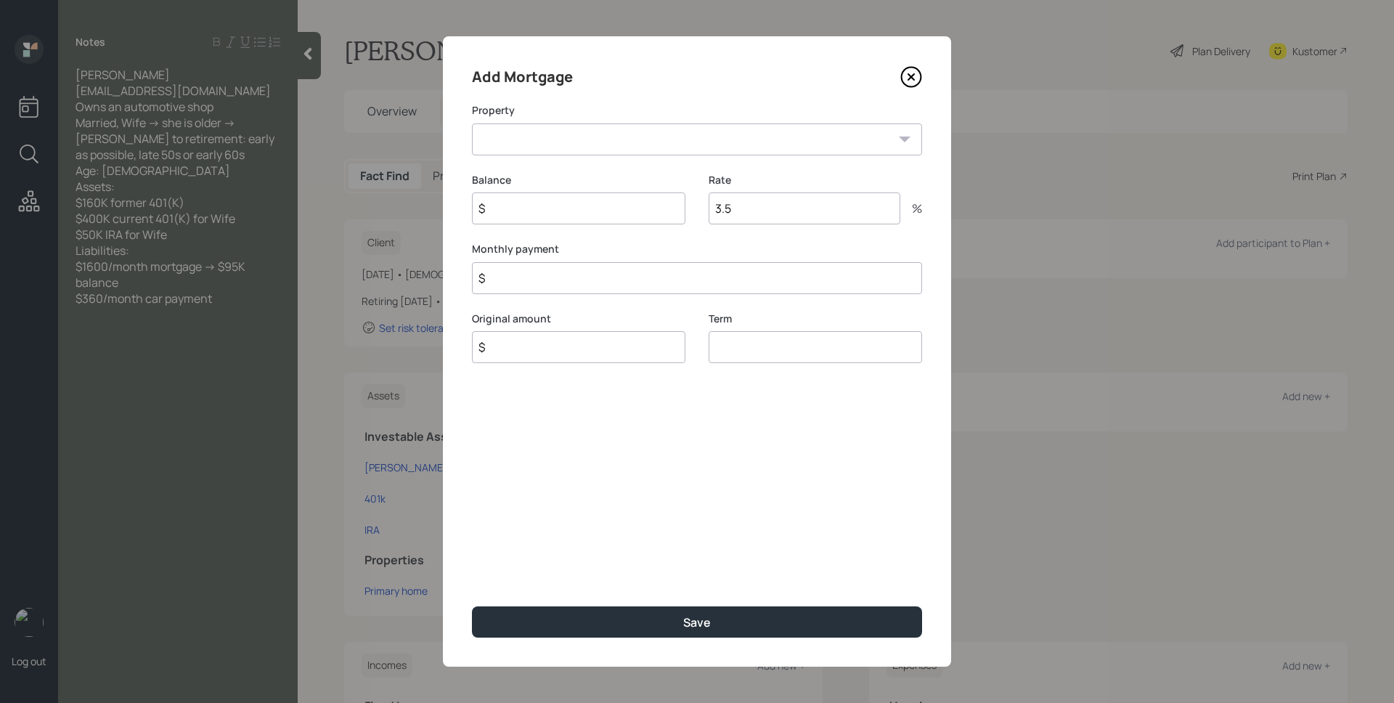
click at [617, 142] on select "TX Primary home" at bounding box center [697, 139] width 450 height 32
select select "35f6d216-1850-4c4c-bf1d-5e081940968a"
click at [472, 123] on select "TX Primary home" at bounding box center [697, 139] width 450 height 32
click at [585, 206] on input "$" at bounding box center [578, 208] width 213 height 32
type input "$ 95,000"
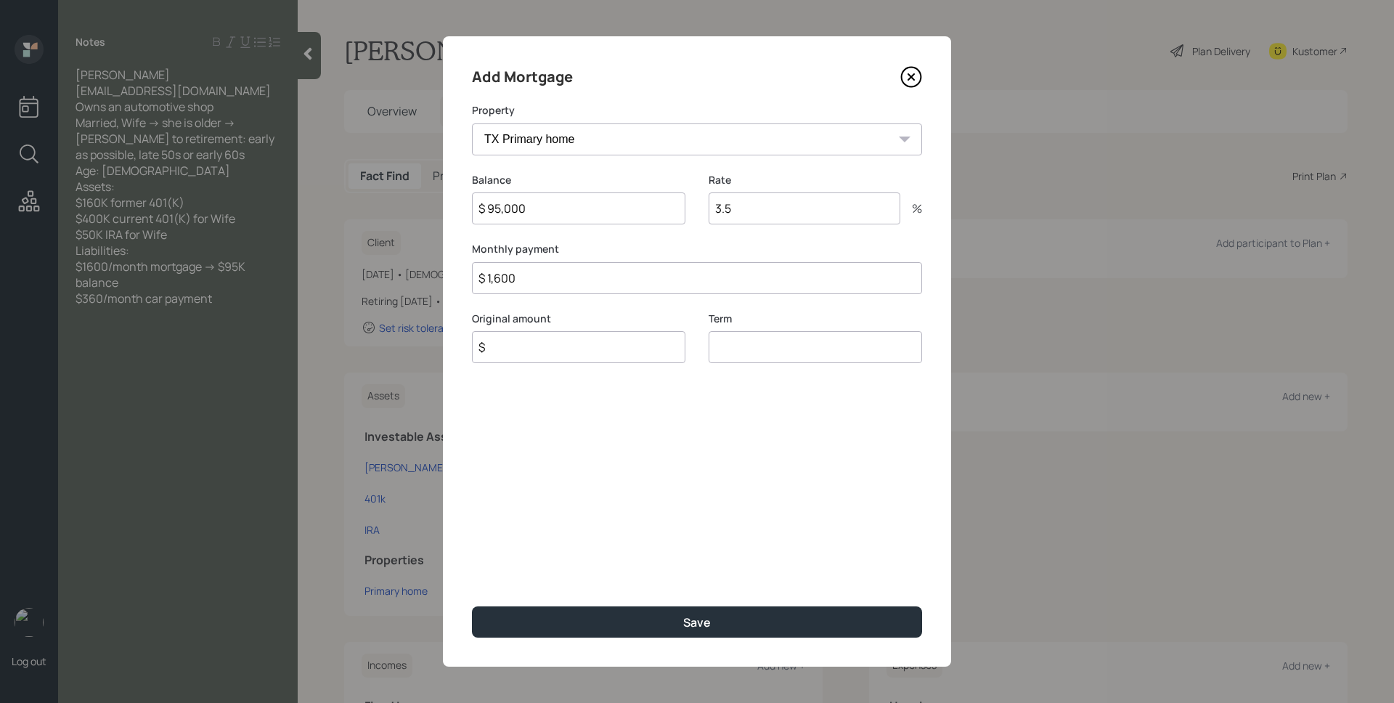
type input "$ 1,600"
type input "$ 95,000"
type input "30"
click at [472, 606] on button "Save" at bounding box center [697, 621] width 450 height 31
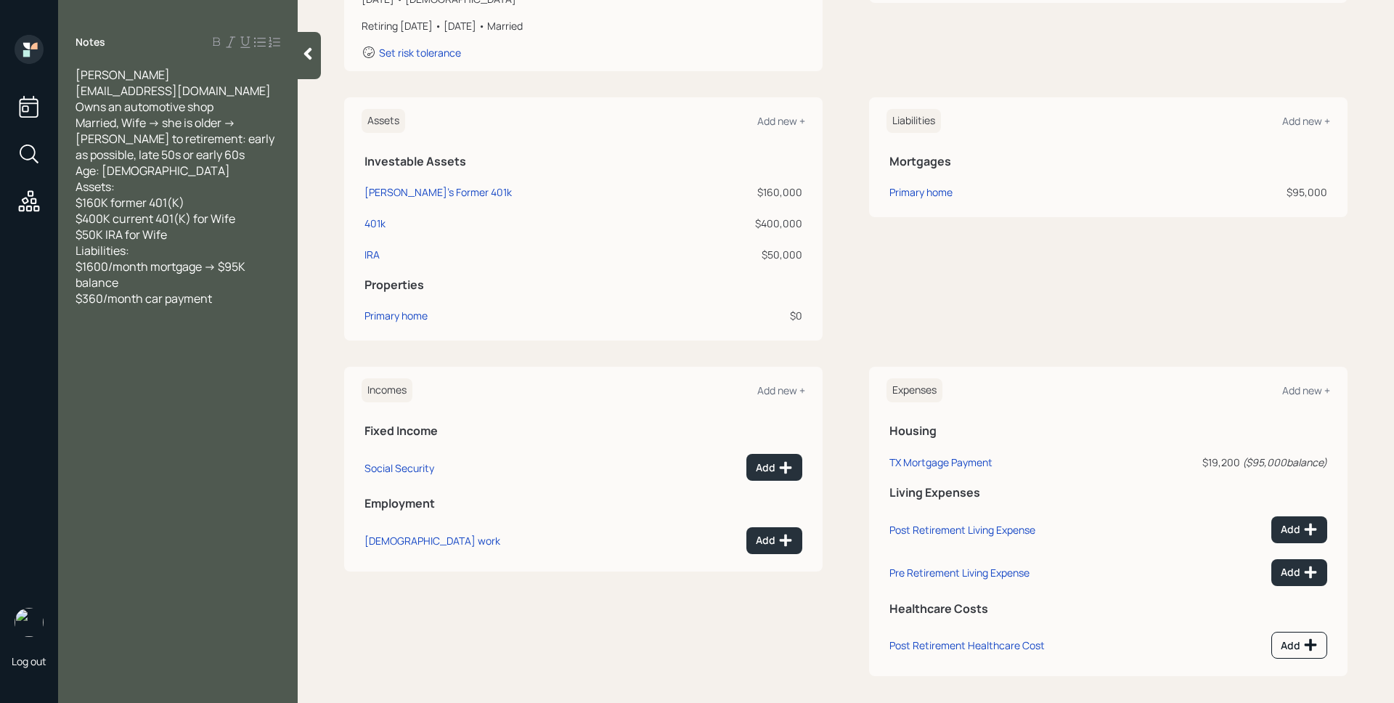
scroll to position [278, 0]
